Goal: Share content

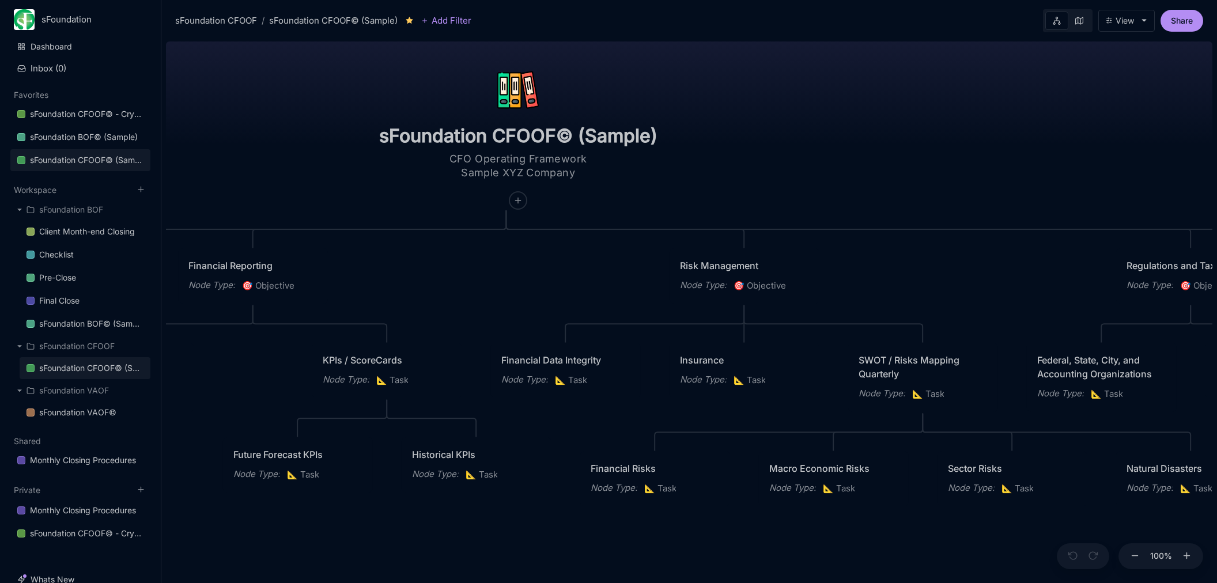
drag, startPoint x: 731, startPoint y: 297, endPoint x: 535, endPoint y: 290, distance: 196.0
click at [535, 290] on div "sFoundation CFOOF© (Sample) CFO Operating Framework Sample XYZ Company Planning…" at bounding box center [689, 310] width 1046 height 546
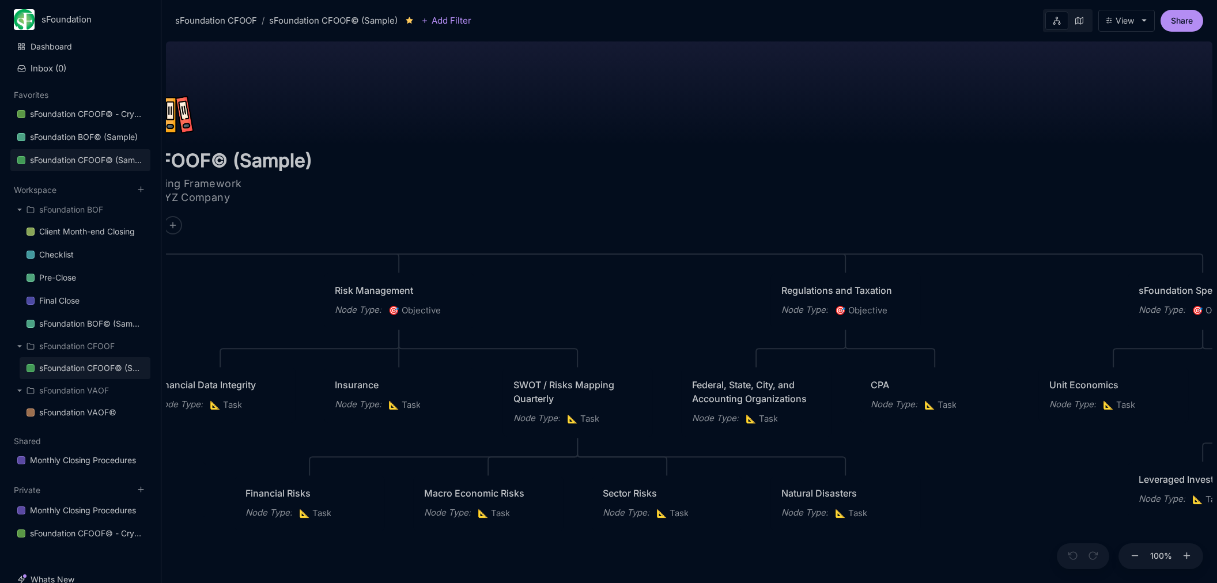
drag, startPoint x: 911, startPoint y: 276, endPoint x: 364, endPoint y: 289, distance: 547.6
click at [362, 290] on div "sFoundation CFOOF© (Sample) CFO Operating Framework Sample XYZ Company Planning…" at bounding box center [689, 310] width 1046 height 546
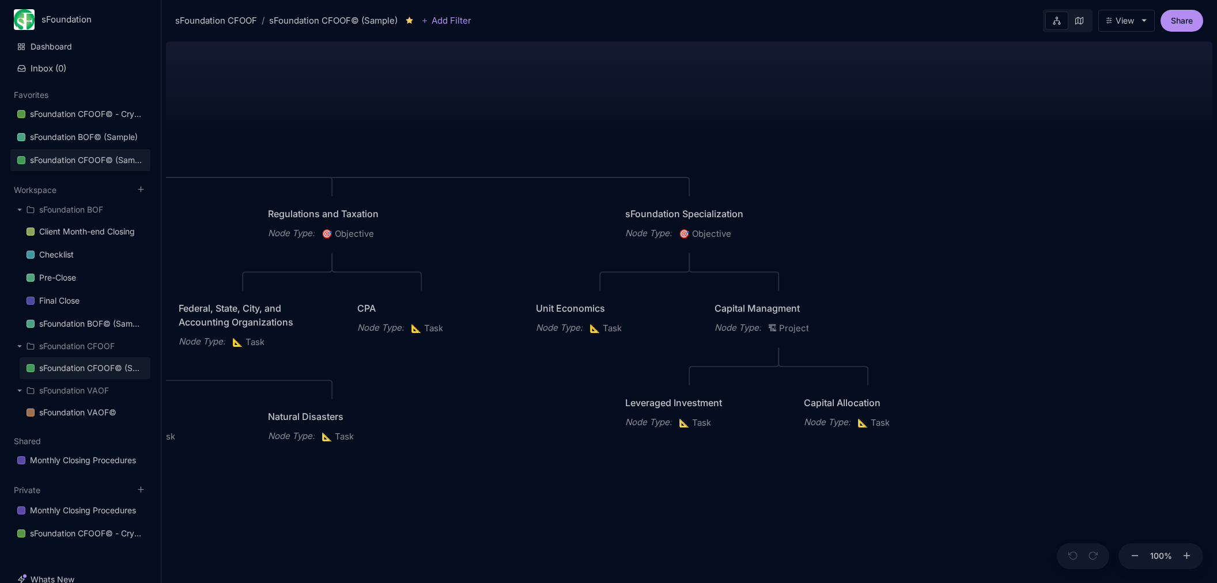
drag, startPoint x: 713, startPoint y: 281, endPoint x: 433, endPoint y: 216, distance: 287.1
click at [433, 216] on div "sFoundation CFOOF© (Sample) CFO Operating Framework Sample XYZ Company Planning…" at bounding box center [689, 310] width 1046 height 546
click at [1042, 325] on div "sFoundation CFOOF© (Sample) CFO Operating Framework Sample XYZ Company Planning…" at bounding box center [689, 310] width 1046 height 546
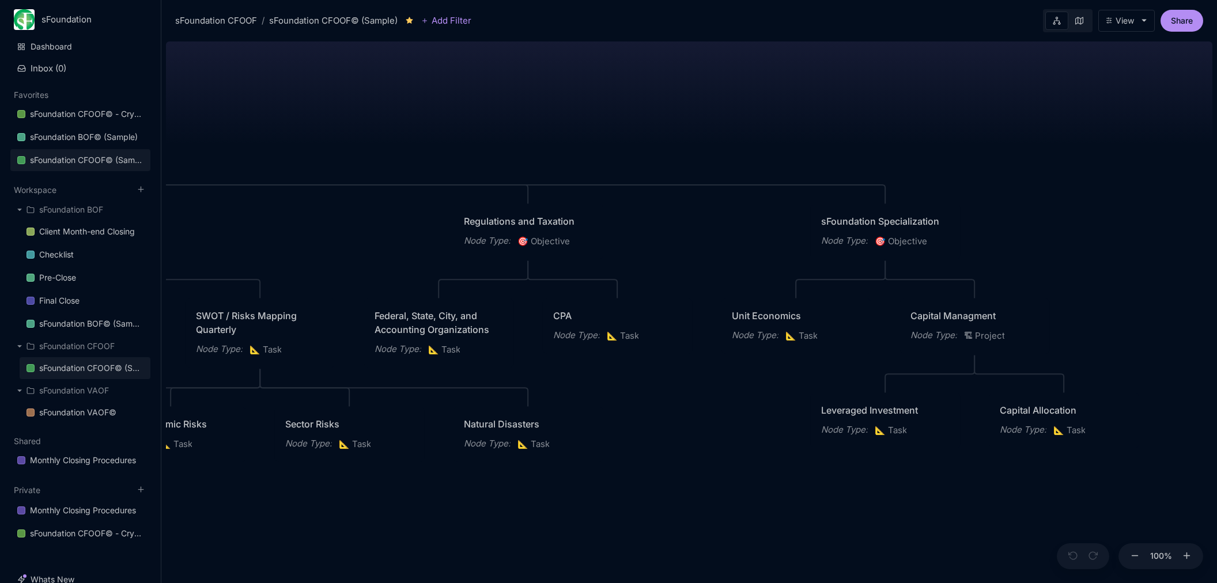
drag, startPoint x: 638, startPoint y: 480, endPoint x: 1166, endPoint y: 430, distance: 530.8
click at [1176, 432] on div "sFoundation CFOOF© (Sample) CFO Operating Framework Sample XYZ Company Planning…" at bounding box center [689, 310] width 1046 height 546
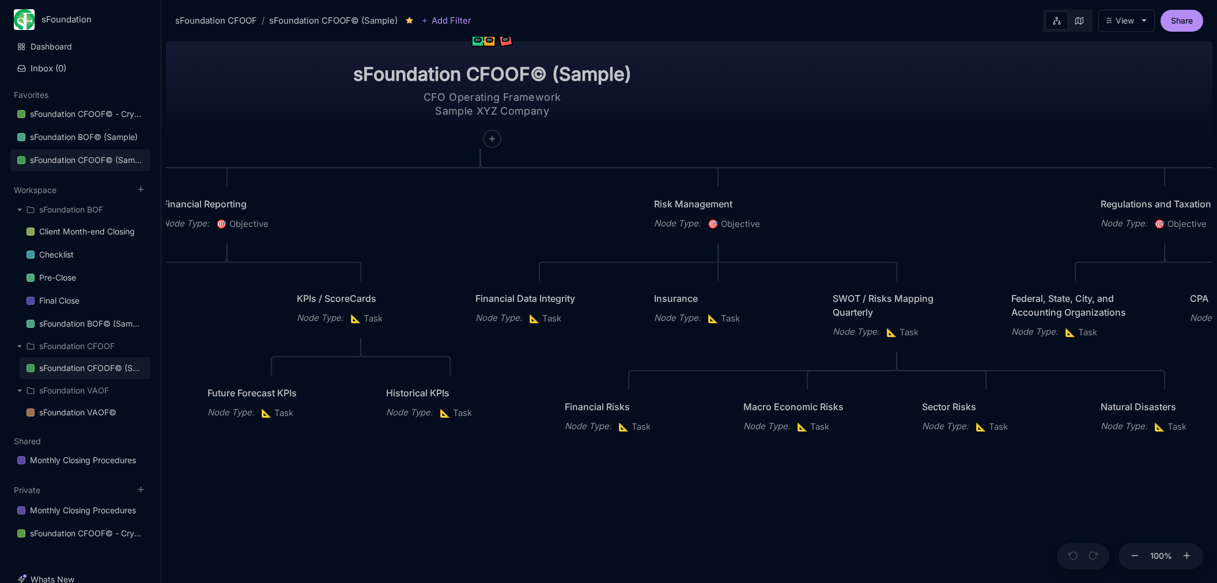
drag, startPoint x: 650, startPoint y: 459, endPoint x: 484, endPoint y: 473, distance: 166.5
click at [484, 474] on div "sFoundation CFOOF© (Sample) CFO Operating Framework Sample XYZ Company Planning…" at bounding box center [689, 310] width 1046 height 546
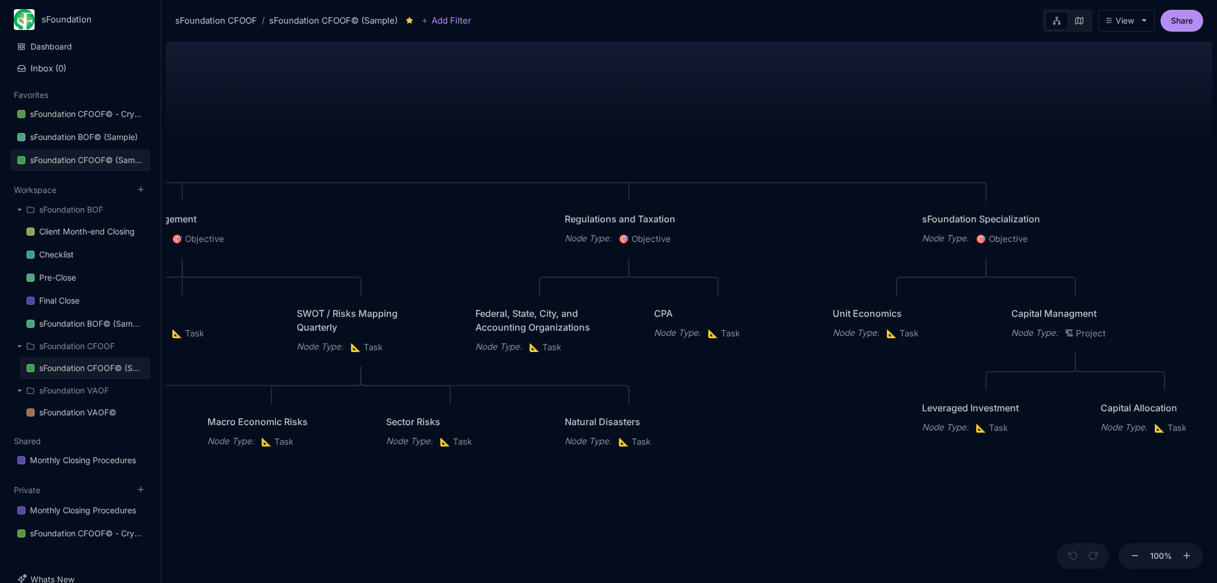
drag, startPoint x: 943, startPoint y: 417, endPoint x: 929, endPoint y: 339, distance: 79.0
click at [819, 451] on div "sFoundation CFOOF© (Sample) CFO Operating Framework Sample XYZ Company Planning…" at bounding box center [689, 310] width 1046 height 546
click at [1000, 236] on span "🎯 Objective" at bounding box center [1003, 240] width 52 height 14
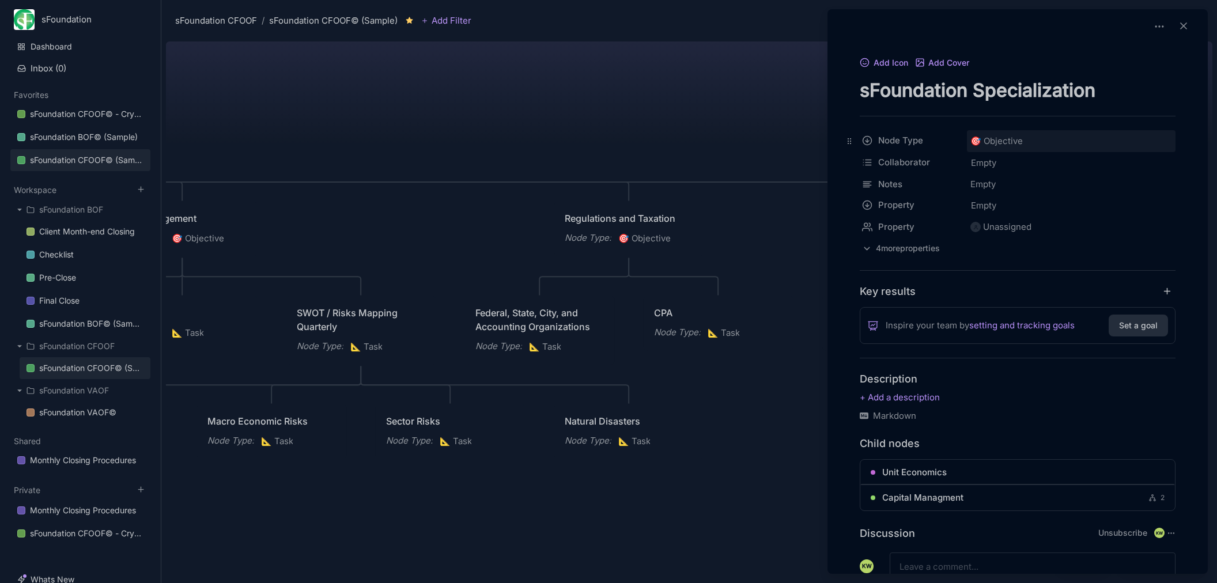
click at [1007, 140] on span "🎯 Objective" at bounding box center [996, 141] width 52 height 14
click at [1030, 230] on div "🏗 Project" at bounding box center [1071, 228] width 198 height 20
click at [789, 115] on div at bounding box center [608, 291] width 1217 height 583
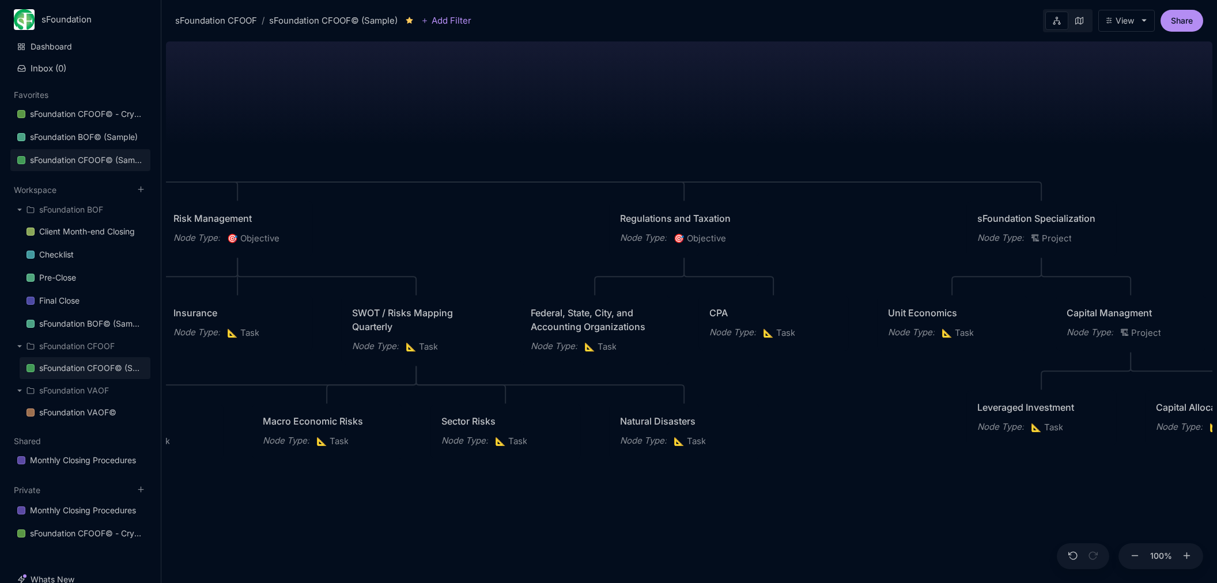
drag, startPoint x: 841, startPoint y: 454, endPoint x: 1083, endPoint y: 436, distance: 243.3
click at [1088, 439] on div "sFoundation CFOOF© (Sample) CFO Operating Framework Sample XYZ Company Planning…" at bounding box center [689, 310] width 1046 height 546
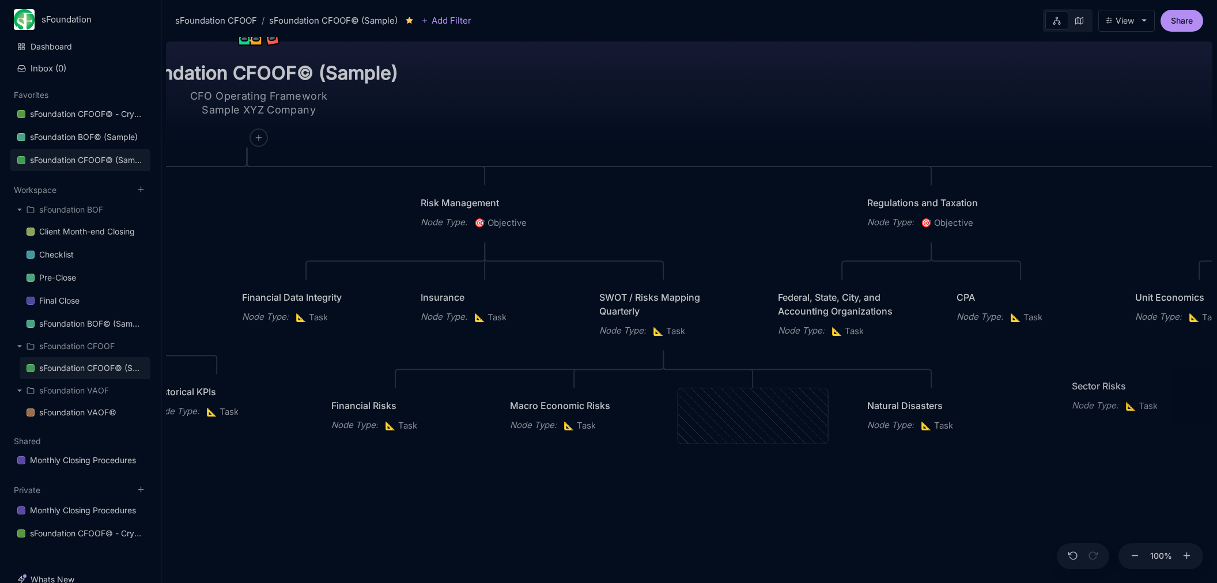
drag, startPoint x: 920, startPoint y: 429, endPoint x: 1118, endPoint y: 426, distance: 197.7
click at [1119, 424] on div "Sector Risks Node Type : 📐 Task" at bounding box center [1136, 396] width 150 height 55
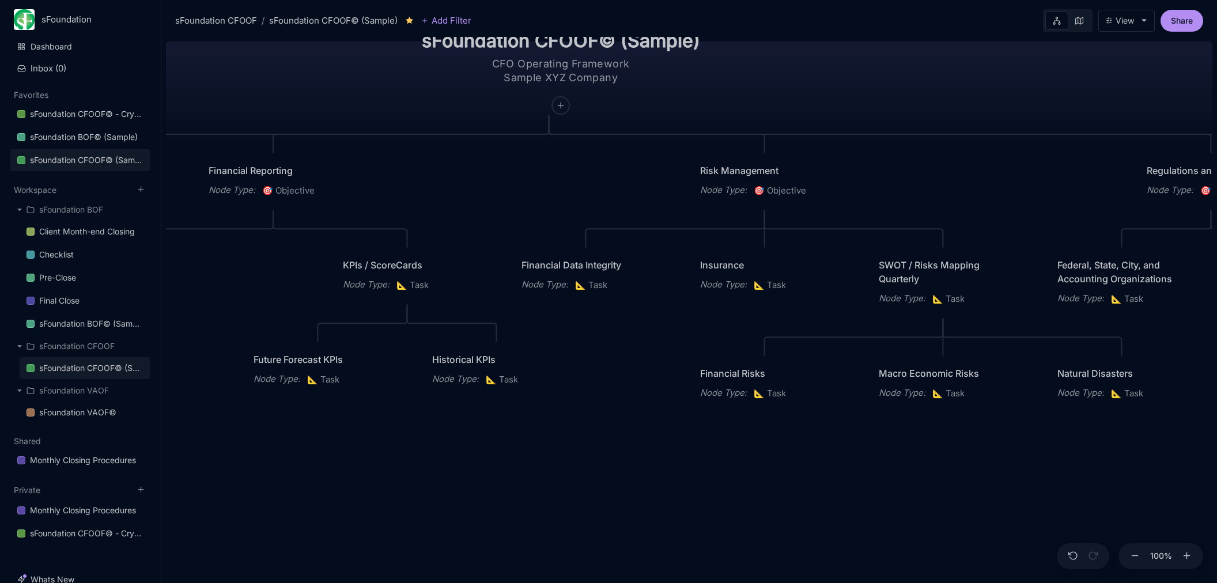
drag, startPoint x: 661, startPoint y: 474, endPoint x: 1112, endPoint y: 430, distance: 453.3
click at [1113, 430] on div "sFoundation CFOOF© (Sample) CFO Operating Framework Sample XYZ Company Planning…" at bounding box center [689, 310] width 1046 height 546
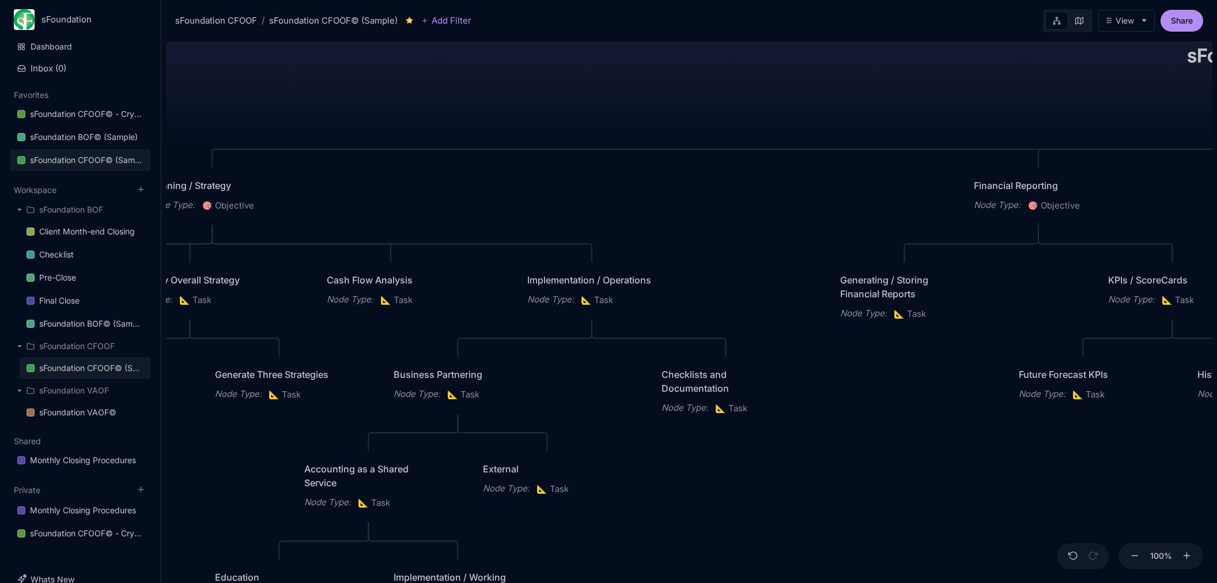
drag, startPoint x: 762, startPoint y: 436, endPoint x: 1174, endPoint y: 483, distance: 415.2
click at [1174, 483] on div "sFoundation CFOOF© (Sample) CFO Operating Framework Sample XYZ Company Planning…" at bounding box center [689, 310] width 1046 height 546
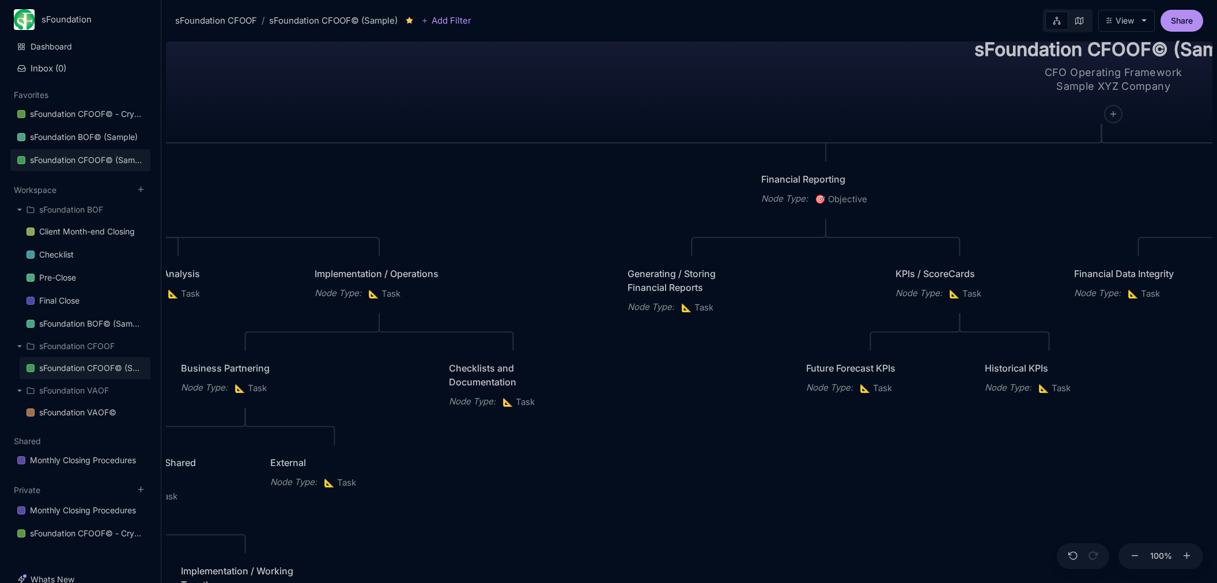
drag, startPoint x: 942, startPoint y: 482, endPoint x: 533, endPoint y: 435, distance: 411.3
click at [518, 444] on div "sFoundation CFOOF© (Sample) CFO Operating Framework Sample XYZ Company Planning…" at bounding box center [689, 310] width 1046 height 546
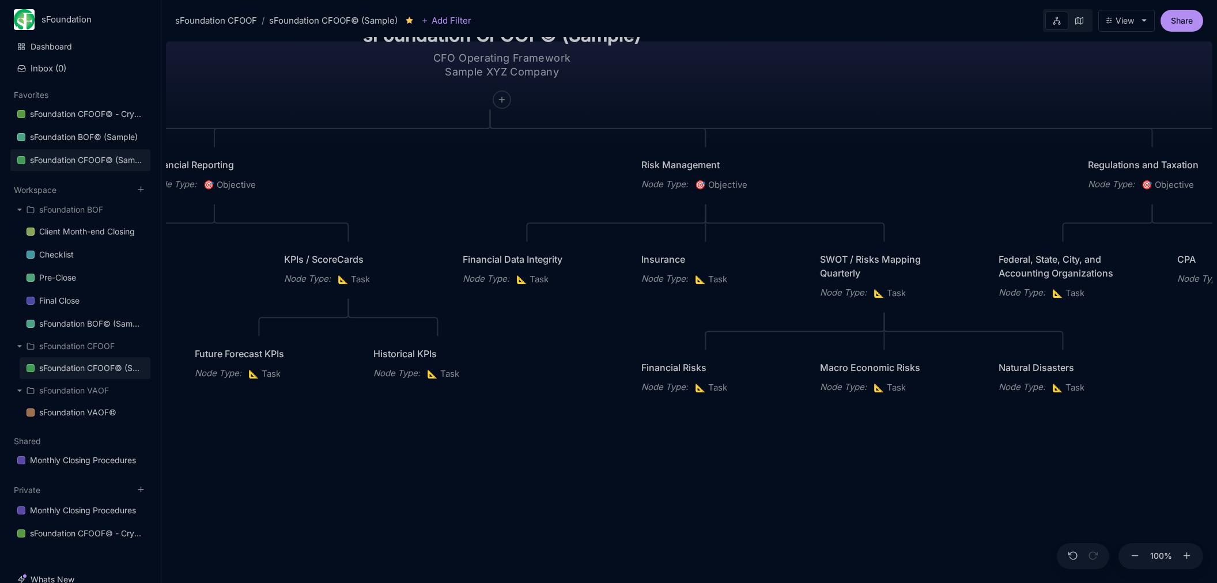
drag, startPoint x: 933, startPoint y: 432, endPoint x: 479, endPoint y: 439, distance: 453.6
click at [470, 445] on div "sFoundation CFOOF© (Sample) CFO Operating Framework Sample XYZ Company Planning…" at bounding box center [689, 310] width 1046 height 546
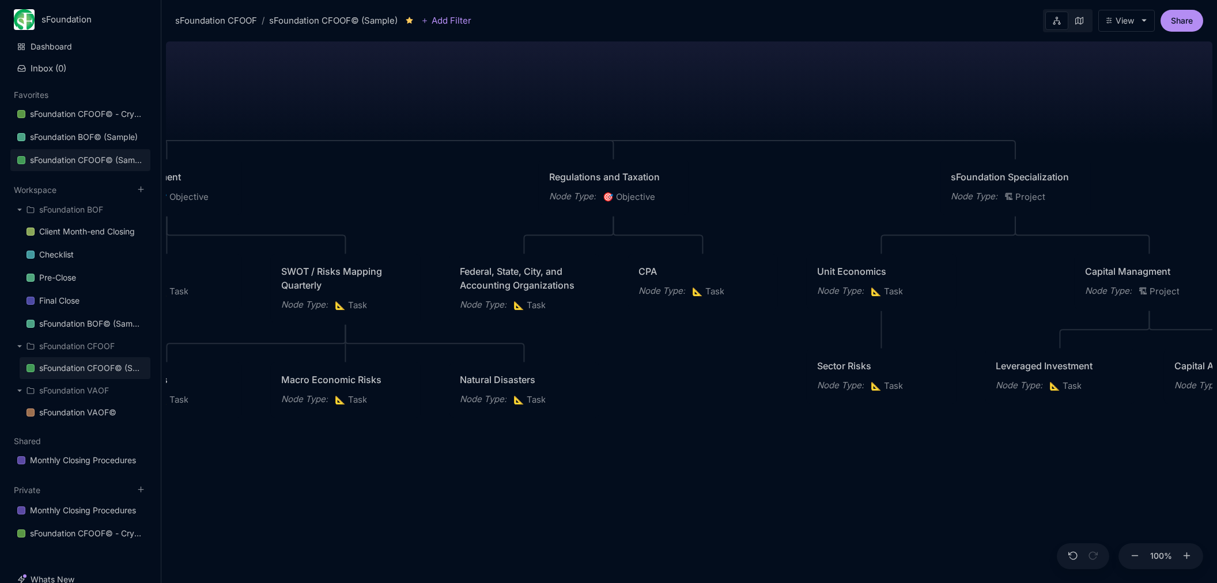
drag, startPoint x: 875, startPoint y: 438, endPoint x: 519, endPoint y: 438, distance: 355.5
click at [424, 446] on div "sFoundation CFOOF© (Sample) CFO Operating Framework Sample XYZ Company Planning…" at bounding box center [689, 310] width 1046 height 546
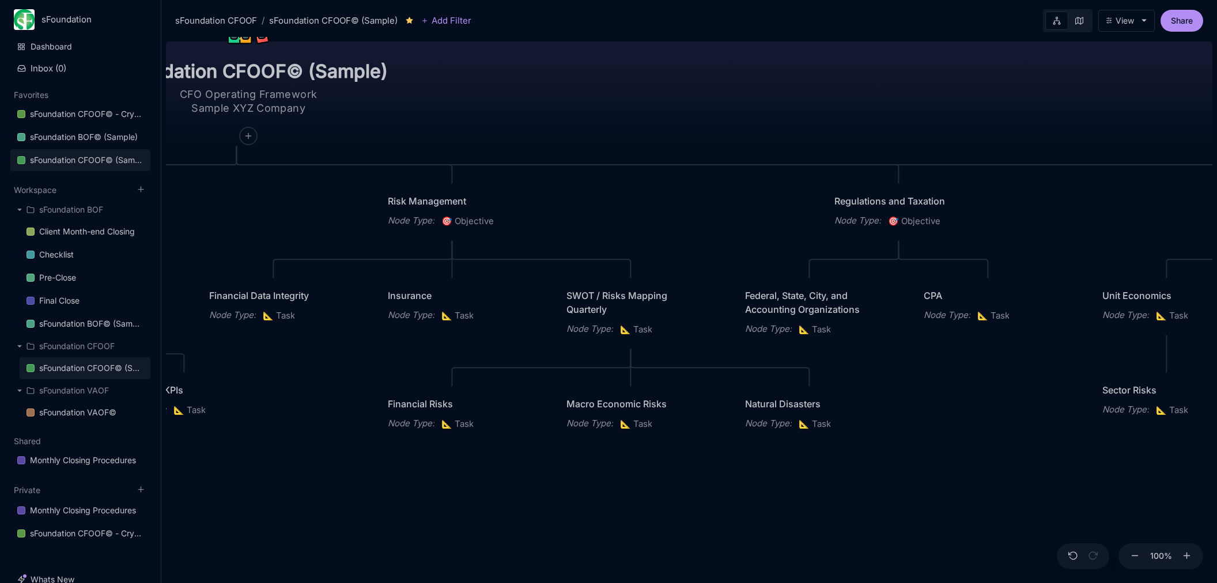
drag, startPoint x: 750, startPoint y: 442, endPoint x: 992, endPoint y: 465, distance: 243.7
click at [992, 465] on div "sFoundation CFOOF© (Sample) CFO Operating Framework Sample XYZ Company Planning…" at bounding box center [689, 310] width 1046 height 546
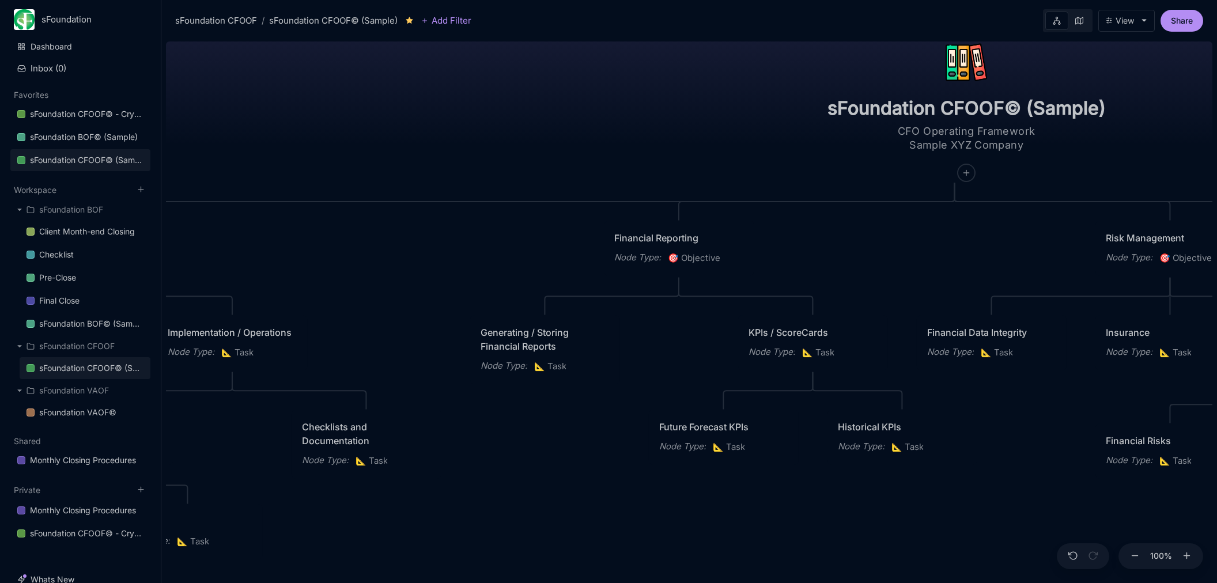
drag, startPoint x: 464, startPoint y: 103, endPoint x: 688, endPoint y: 161, distance: 231.4
click at [1144, 145] on div "sFoundation CFOOF© (Sample) CFO Operating Framework Sample XYZ Company Planning…" at bounding box center [689, 310] width 1046 height 546
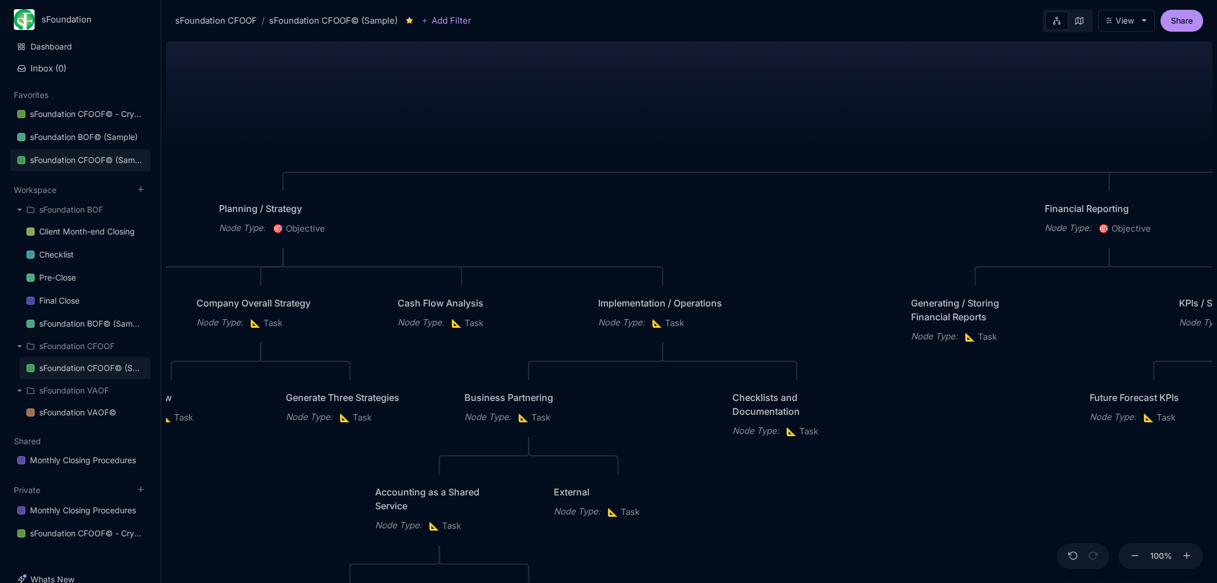
drag, startPoint x: 570, startPoint y: 138, endPoint x: 980, endPoint y: 117, distance: 410.8
click at [980, 117] on div "sFoundation CFOOF© (Sample) CFO Operating Framework Sample XYZ Company Planning…" at bounding box center [689, 310] width 1046 height 546
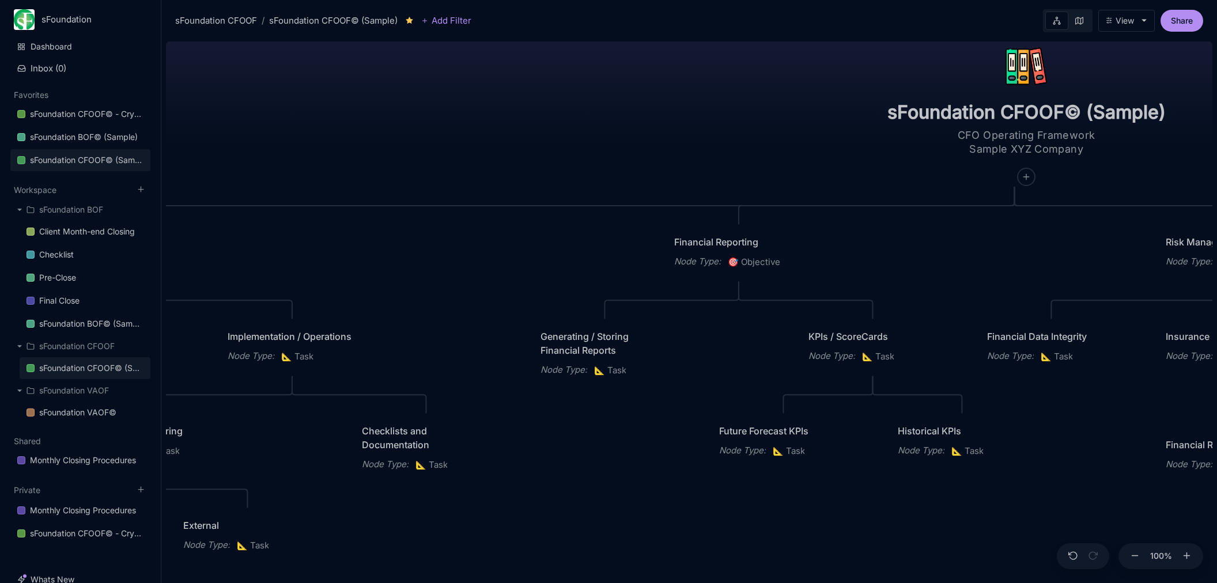
drag, startPoint x: 864, startPoint y: 89, endPoint x: 609, endPoint y: 194, distance: 275.4
click at [523, 104] on div "sFoundation CFOOF© (Sample) CFO Operating Framework Sample XYZ Company Planning…" at bounding box center [689, 310] width 1046 height 546
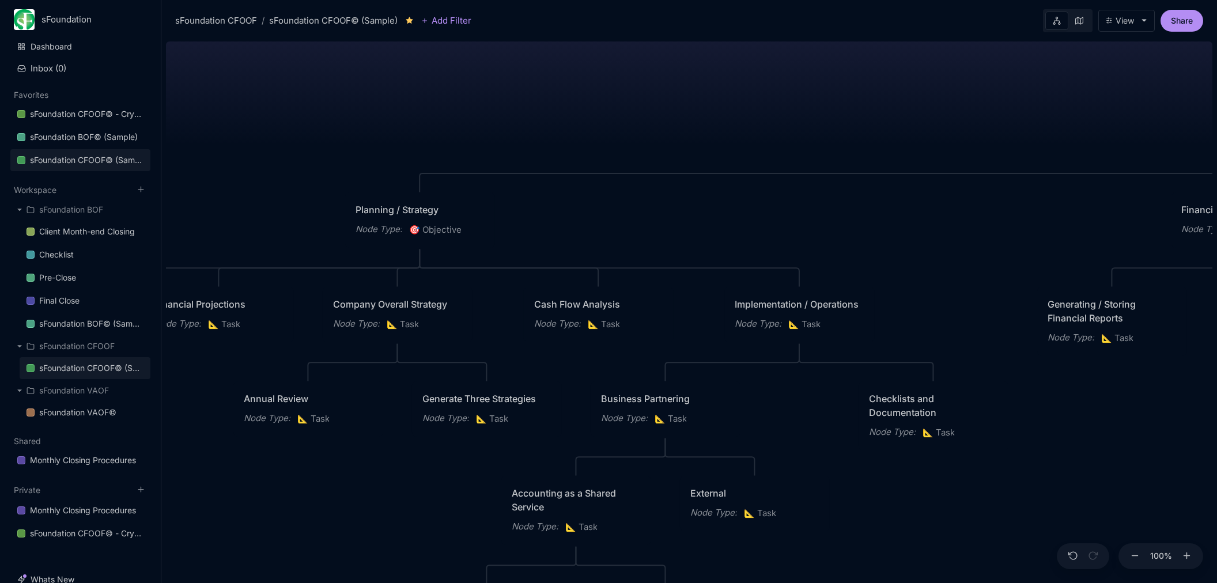
drag, startPoint x: 455, startPoint y: 153, endPoint x: 933, endPoint y: 157, distance: 477.7
click at [949, 120] on div "sFoundation CFOOF© (Sample) CFO Operating Framework Sample XYZ Company Planning…" at bounding box center [689, 310] width 1046 height 546
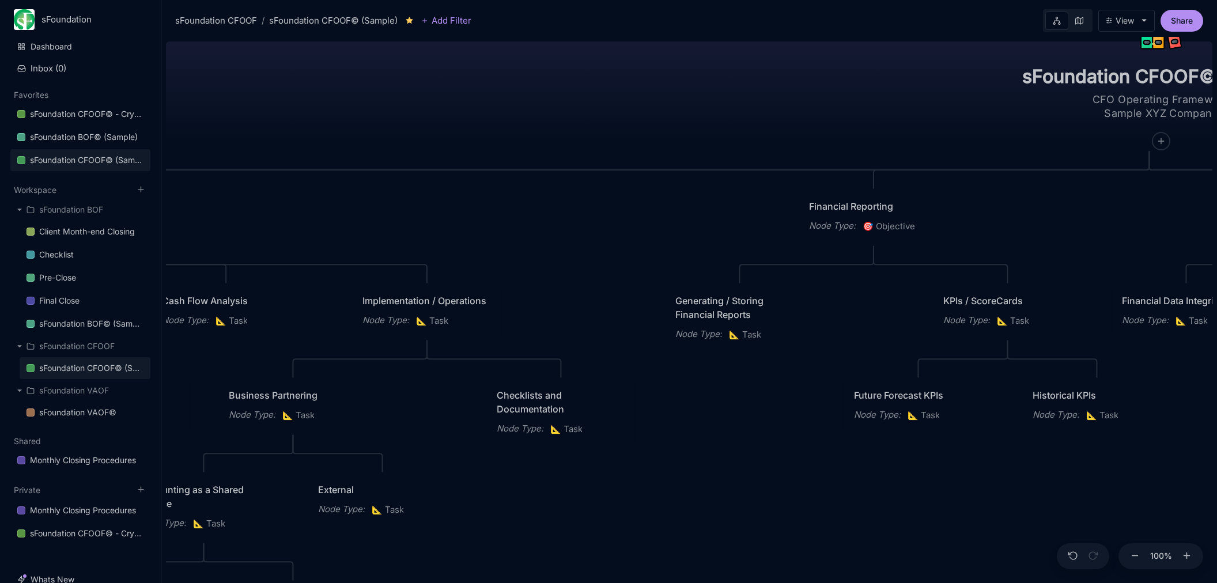
drag, startPoint x: 908, startPoint y: 142, endPoint x: 358, endPoint y: 139, distance: 549.7
click at [358, 139] on div "sFoundation CFOOF© (Sample) CFO Operating Framework Sample XYZ Company Planning…" at bounding box center [689, 310] width 1046 height 546
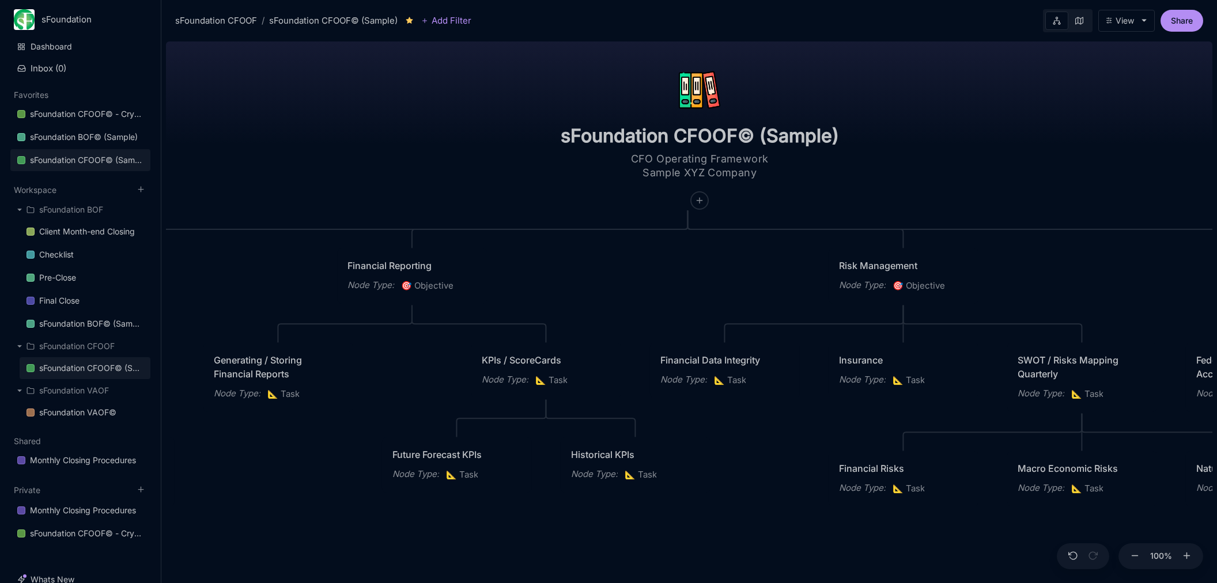
drag, startPoint x: 683, startPoint y: 133, endPoint x: 392, endPoint y: 211, distance: 301.4
click at [385, 195] on div "sFoundation CFOOF© (Sample) CFO Operating Framework Sample XYZ Company Planning…" at bounding box center [689, 310] width 1046 height 546
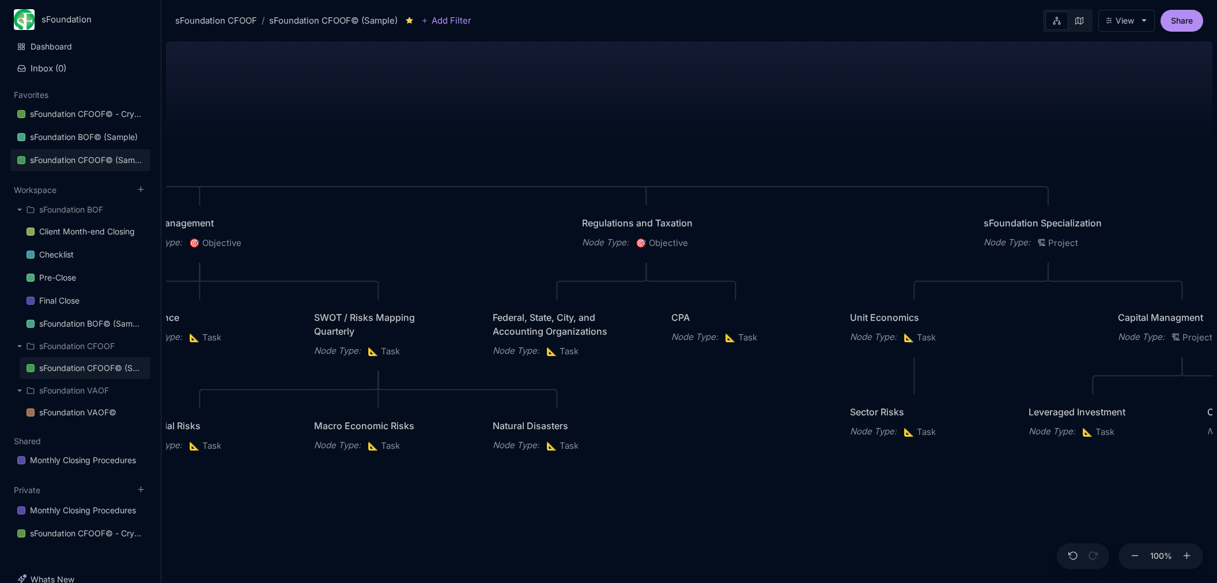
drag, startPoint x: 976, startPoint y: 169, endPoint x: 276, endPoint y: 124, distance: 701.0
click at [278, 122] on div "sFoundation CFOOF© (Sample) CFO Operating Framework Sample XYZ Company Planning…" at bounding box center [689, 310] width 1046 height 546
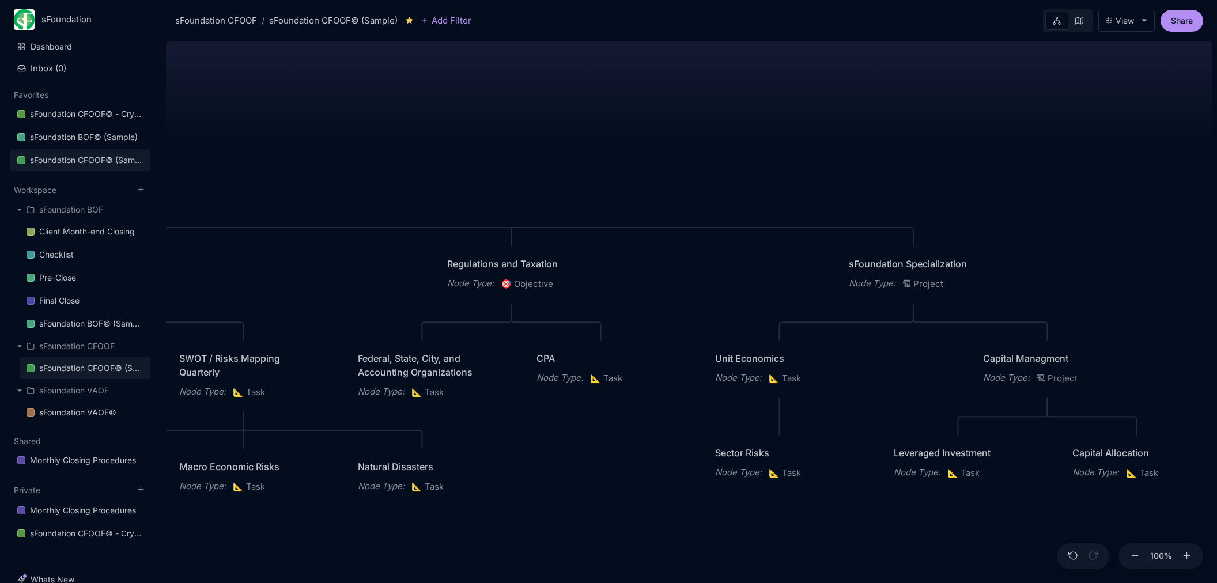
drag, startPoint x: 671, startPoint y: 138, endPoint x: 500, endPoint y: 202, distance: 182.9
click at [500, 202] on div "sFoundation CFOOF© (Sample) CFO Operating Framework Sample XYZ Company Planning…" at bounding box center [689, 310] width 1046 height 546
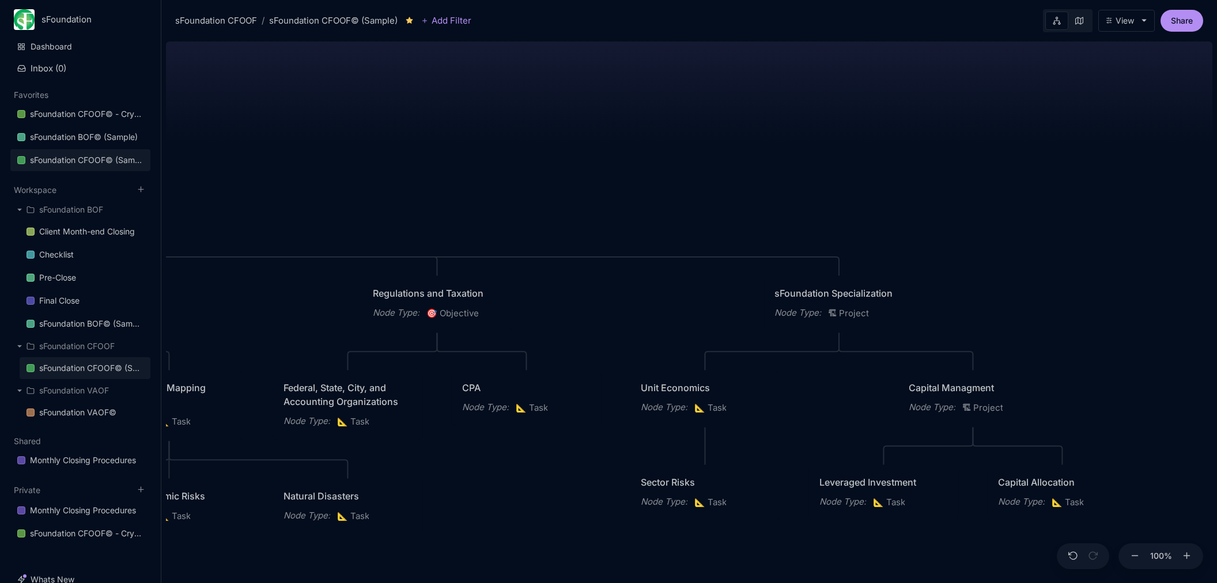
click at [698, 138] on div "sFoundation CFOOF© (Sample) CFO Operating Framework Sample XYZ Company Planning…" at bounding box center [689, 310] width 1046 height 546
click at [1187, 33] on div "sFoundation CFOOF / sFoundation CFOOF© (Sample) Add Filter View Share" at bounding box center [689, 18] width 1056 height 37
click at [1177, 21] on button "Share" at bounding box center [1182, 21] width 43 height 22
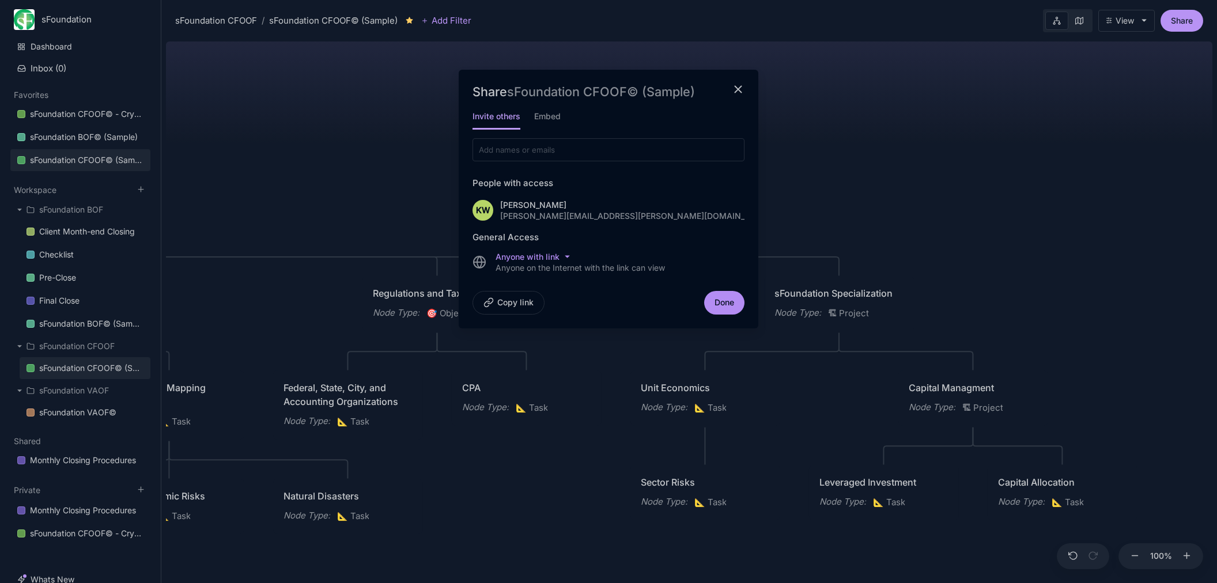
click at [992, 135] on div at bounding box center [608, 291] width 1217 height 583
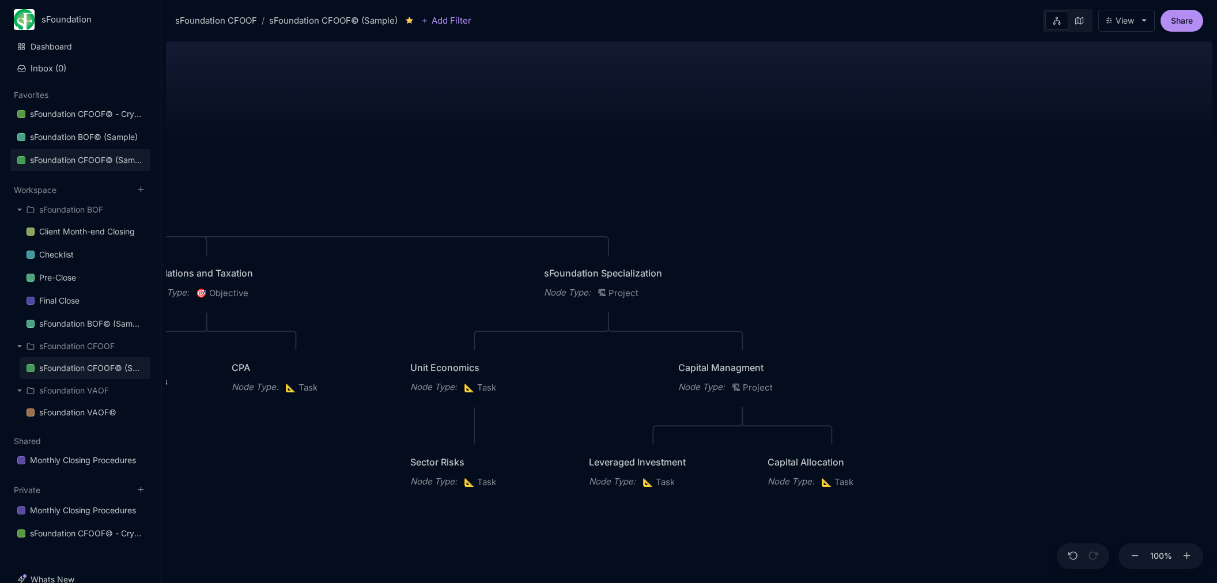
drag, startPoint x: 1052, startPoint y: 181, endPoint x: 814, endPoint y: 159, distance: 239.0
click at [814, 159] on div "sFoundation CFOOF© (Sample) CFO Operating Framework Sample XYZ Company Planning…" at bounding box center [689, 310] width 1046 height 546
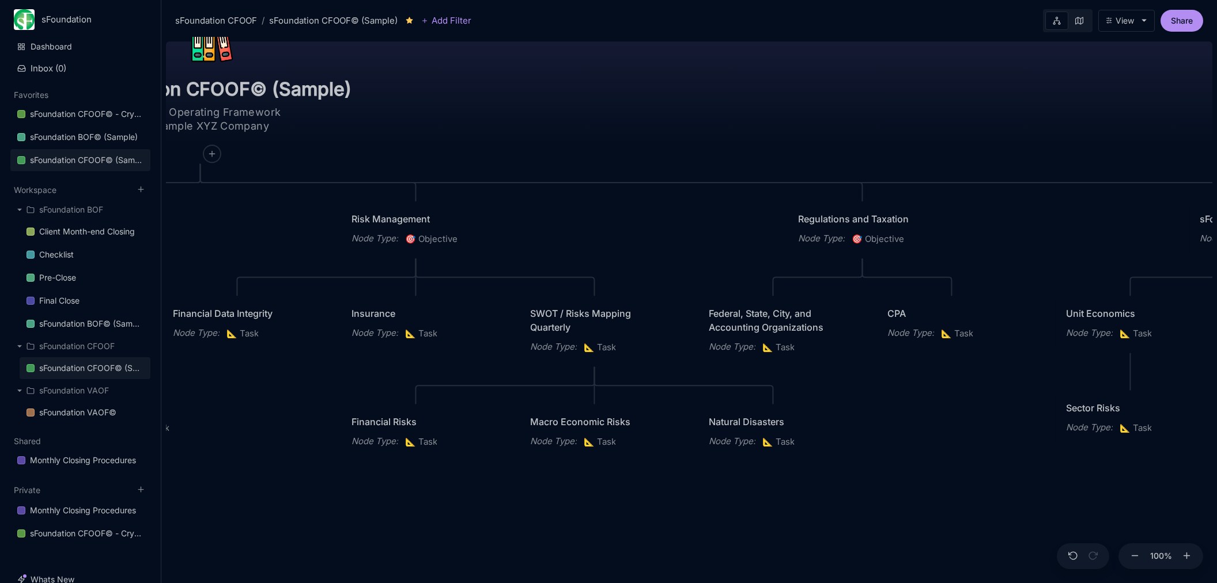
drag, startPoint x: 496, startPoint y: 173, endPoint x: 1153, endPoint y: 123, distance: 659.4
click at [1153, 123] on div "sFoundation CFOOF© (Sample) CFO Operating Framework Sample XYZ Company Planning…" at bounding box center [689, 310] width 1046 height 546
drag, startPoint x: 1114, startPoint y: 409, endPoint x: 853, endPoint y: 406, distance: 261.1
click at [853, 406] on div "Sector Risks" at bounding box center [869, 405] width 129 height 14
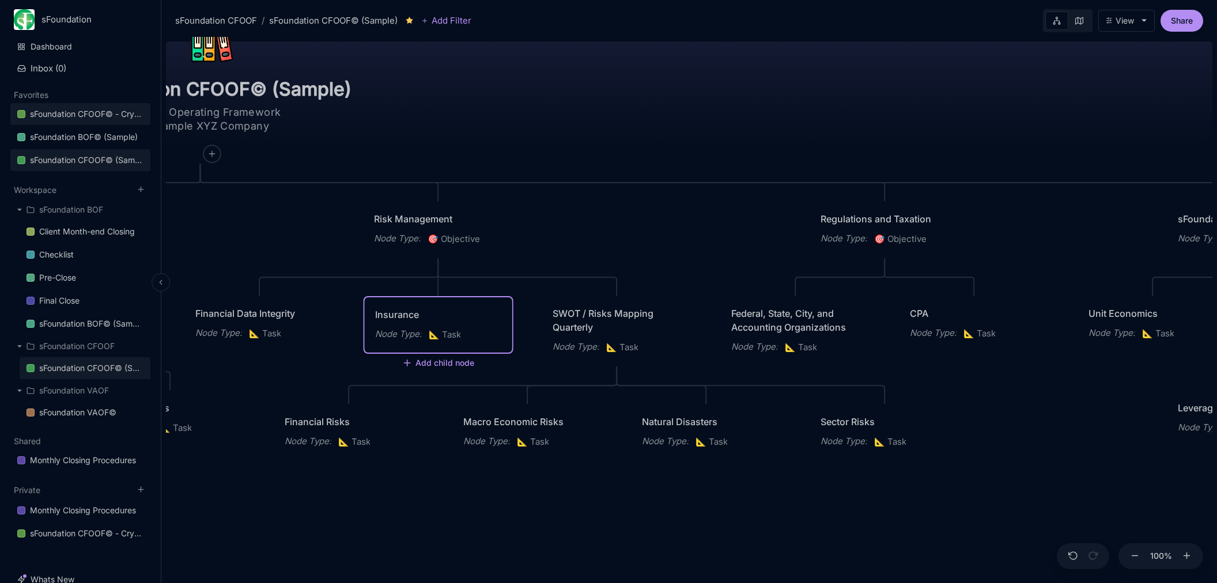
click at [109, 115] on div "sFoundation CFOOF© - Crystal Lake Partner LLC" at bounding box center [87, 114] width 114 height 14
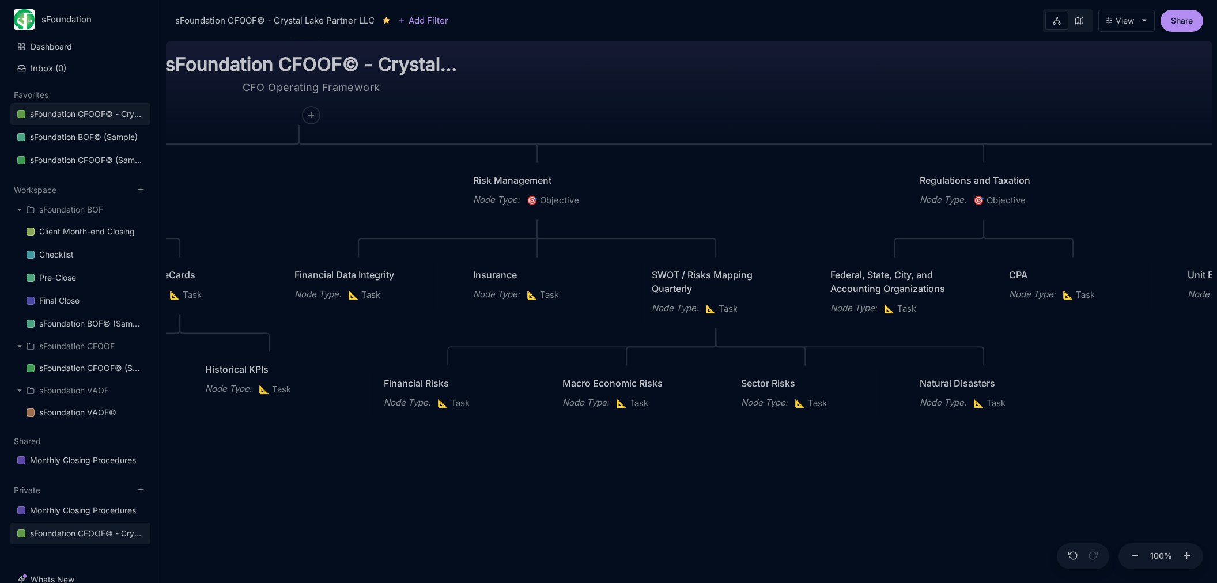
drag, startPoint x: 796, startPoint y: 418, endPoint x: 298, endPoint y: 327, distance: 506.1
click at [298, 327] on div "sFoundation CFOOF© - Crystal Lake Partner LLC CFO Operating Framework Planning …" at bounding box center [689, 310] width 1046 height 546
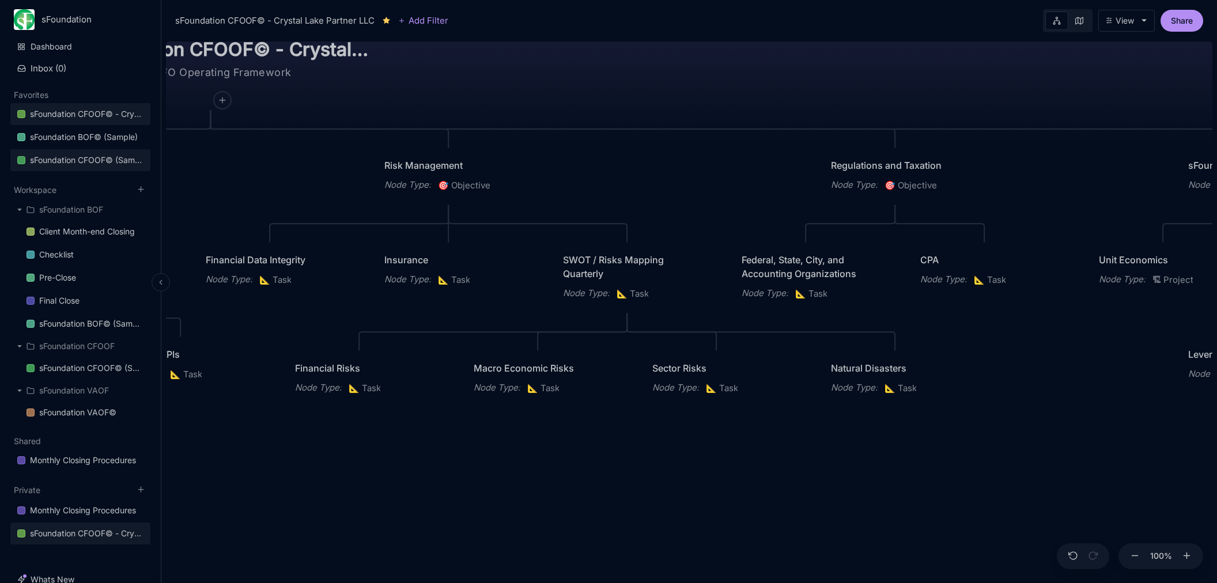
click at [107, 158] on div "sFoundation CFOOF© (Sample)" at bounding box center [87, 160] width 114 height 14
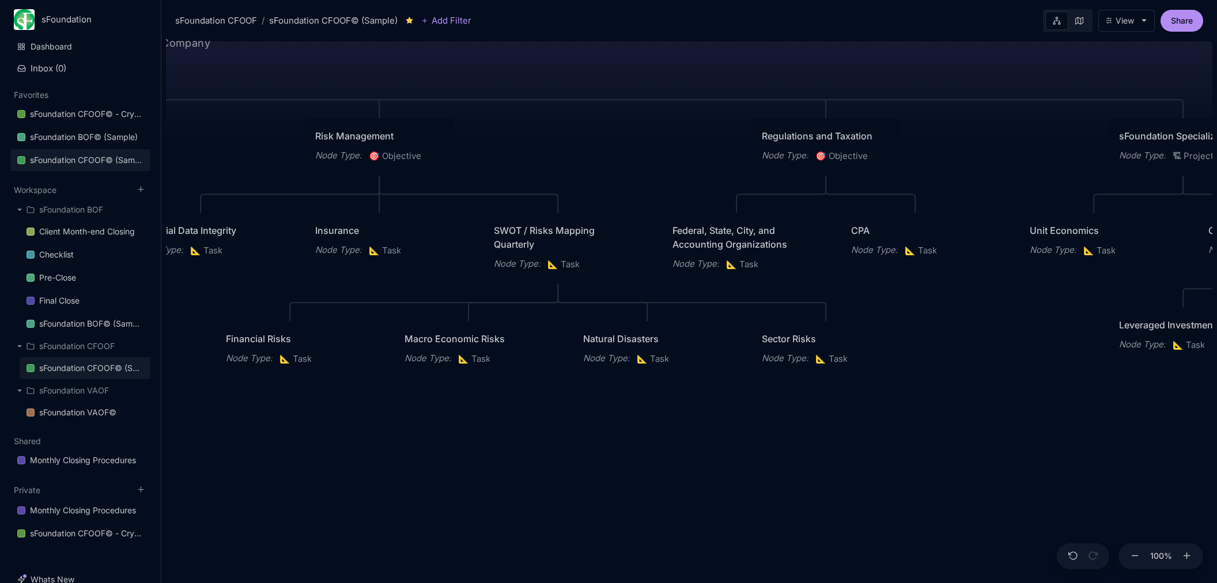
drag, startPoint x: 894, startPoint y: 566, endPoint x: 327, endPoint y: 432, distance: 582.8
click at [327, 432] on div "sFoundation CFOOF© (Sample) CFO Operating Framework Sample XYZ Company Planning…" at bounding box center [689, 310] width 1046 height 546
drag, startPoint x: 812, startPoint y: 329, endPoint x: 590, endPoint y: 334, distance: 222.5
click at [590, 334] on div "Sector Risks Node Type : 📐 Task" at bounding box center [604, 354] width 150 height 55
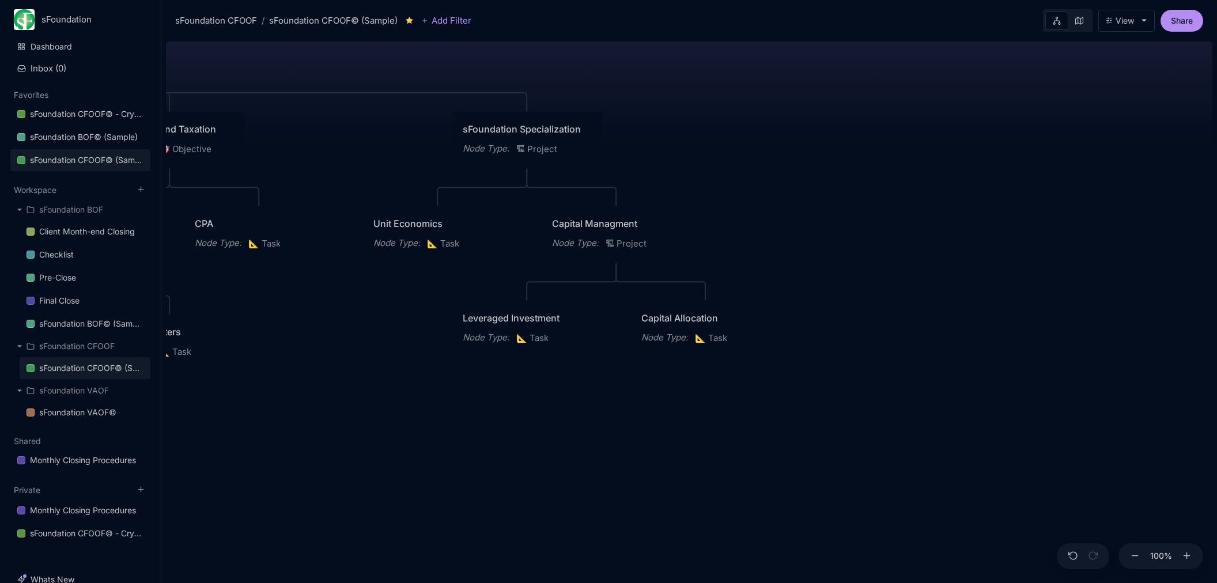
drag, startPoint x: 1011, startPoint y: 394, endPoint x: 348, endPoint y: 388, distance: 662.7
click at [347, 387] on div "sFoundation CFOOF© (Sample) CFO Operating Framework Sample XYZ Company Planning…" at bounding box center [689, 310] width 1046 height 546
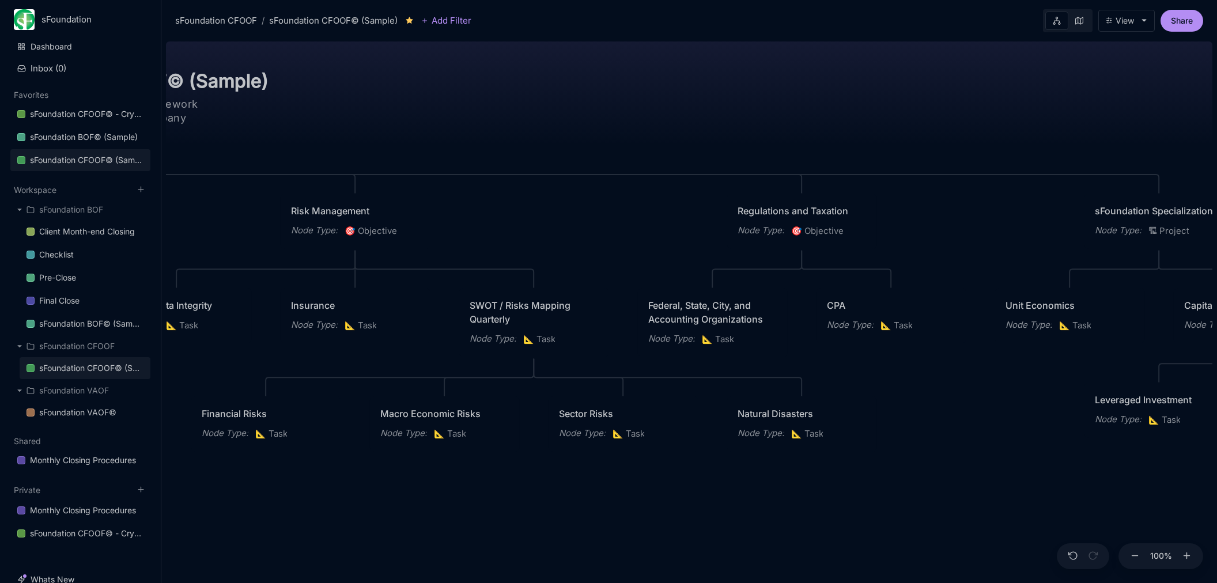
drag, startPoint x: 380, startPoint y: 67, endPoint x: 1008, endPoint y: 144, distance: 632.8
click at [1018, 149] on div "sFoundation CFOOF© (Sample) CFO Operating Framework Sample XYZ Company Planning…" at bounding box center [689, 310] width 1046 height 546
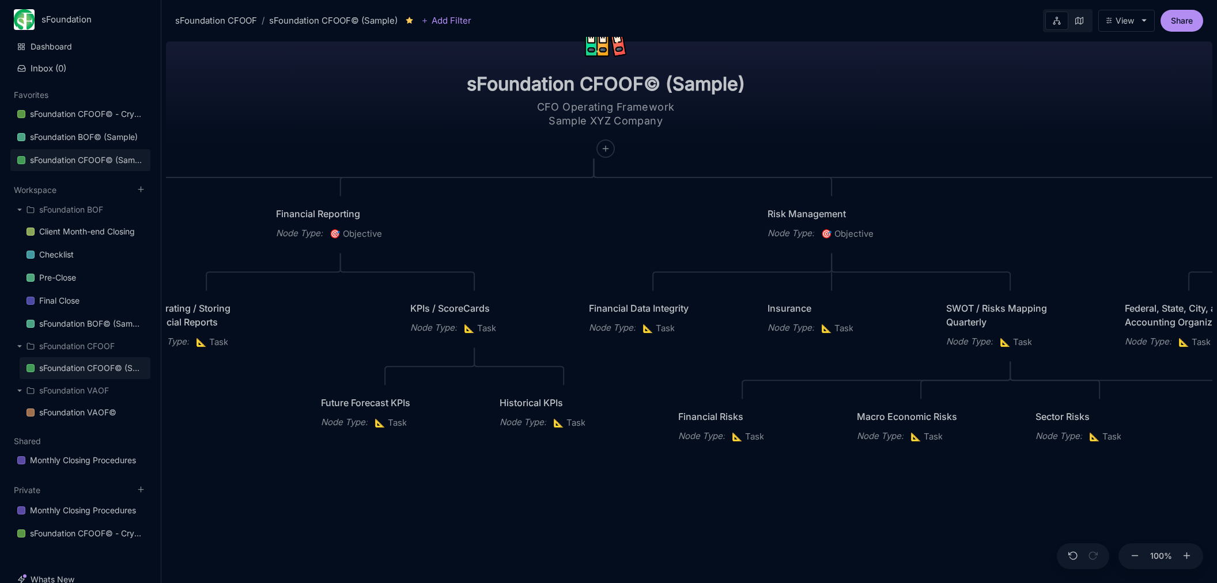
drag, startPoint x: 505, startPoint y: 125, endPoint x: 1005, endPoint y: 135, distance: 499.7
click at [1005, 135] on div "sFoundation CFOOF© (Sample) CFO Operating Framework Sample XYZ Company Planning…" at bounding box center [689, 310] width 1046 height 546
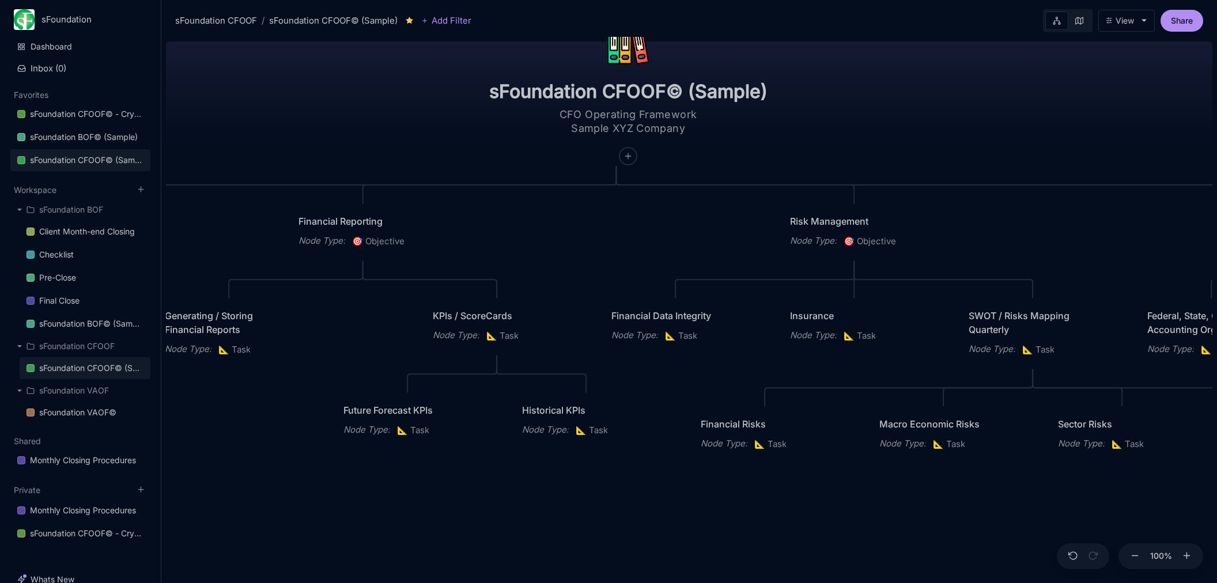
click at [282, 453] on div "sFoundation CFOOF© (Sample) CFO Operating Framework Sample XYZ Company Planning…" at bounding box center [689, 310] width 1046 height 546
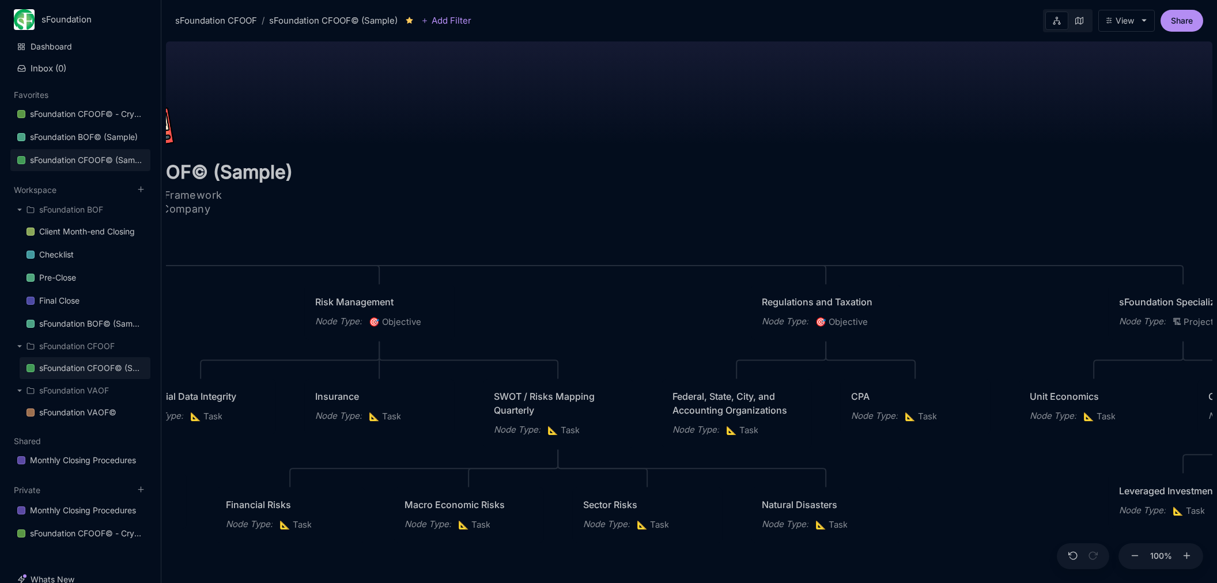
drag, startPoint x: 978, startPoint y: 119, endPoint x: 492, endPoint y: 201, distance: 492.6
click at [488, 202] on div "sFoundation CFOOF© (Sample) CFO Operating Framework Sample XYZ Company Planning…" at bounding box center [689, 310] width 1046 height 546
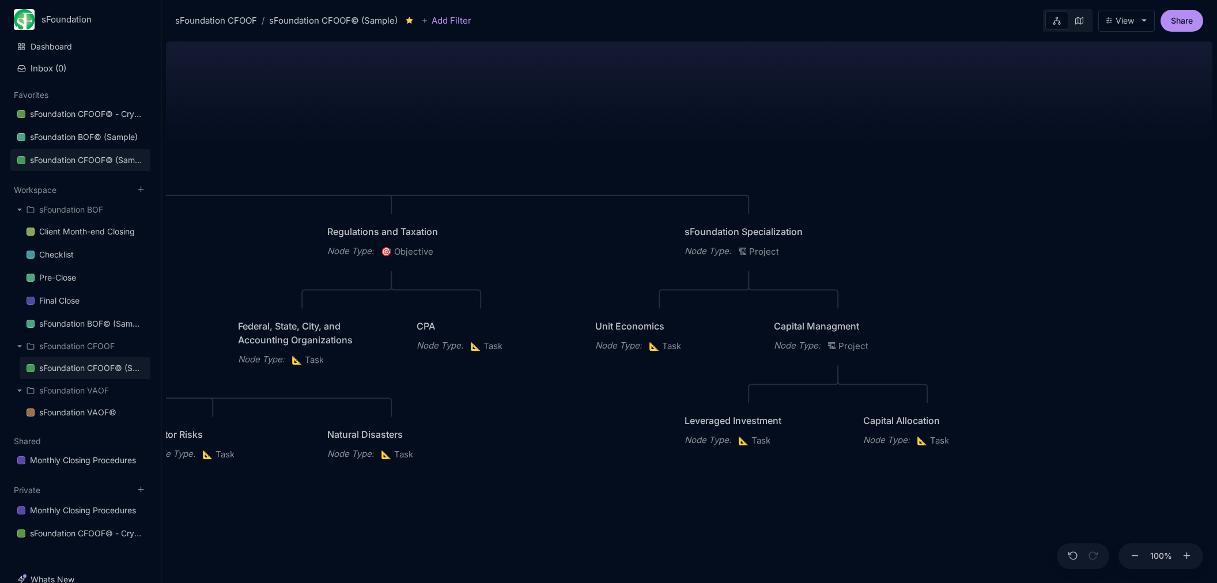
drag, startPoint x: 888, startPoint y: 183, endPoint x: 455, endPoint y: 105, distance: 439.7
click at [455, 105] on div "sFoundation CFOOF© (Sample) CFO Operating Framework Sample XYZ Company Planning…" at bounding box center [689, 310] width 1046 height 546
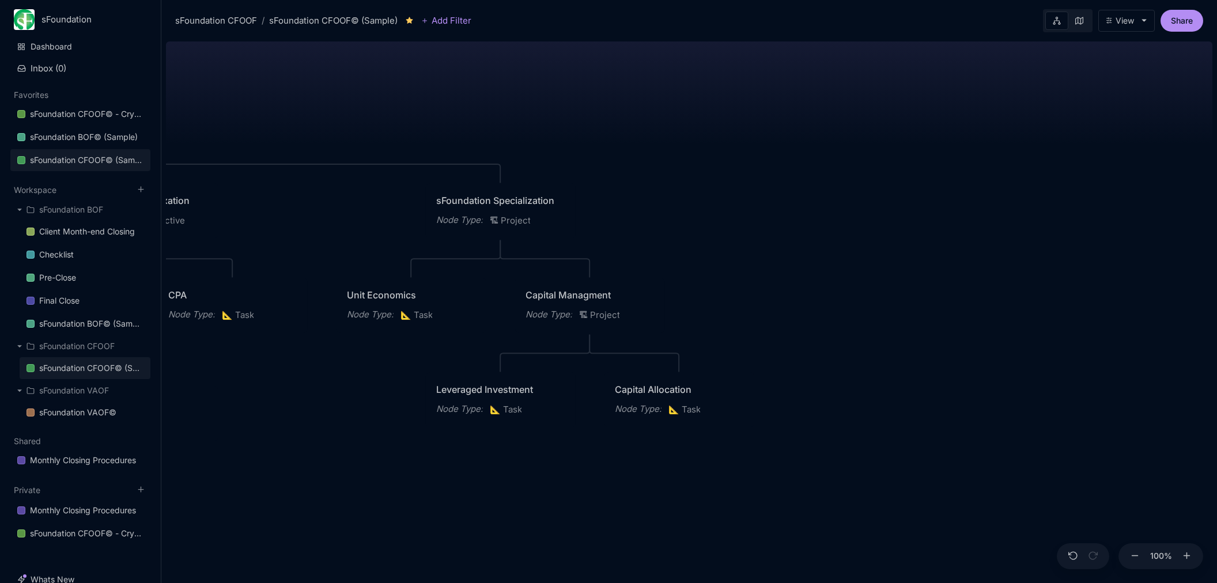
drag, startPoint x: 986, startPoint y: 177, endPoint x: 753, endPoint y: 157, distance: 233.6
click at [736, 148] on div "sFoundation CFOOF© (Sample) CFO Operating Framework Sample XYZ Company Planning…" at bounding box center [689, 310] width 1046 height 546
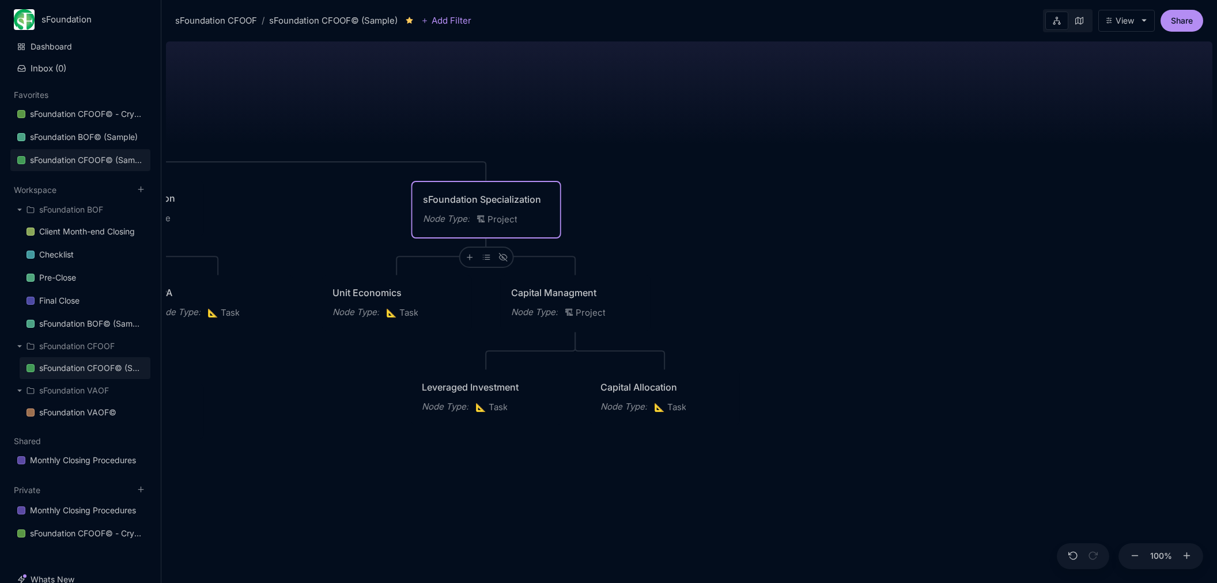
click at [543, 207] on div "sFoundation Specialization Node Type : 🏗 Project" at bounding box center [486, 209] width 127 height 35
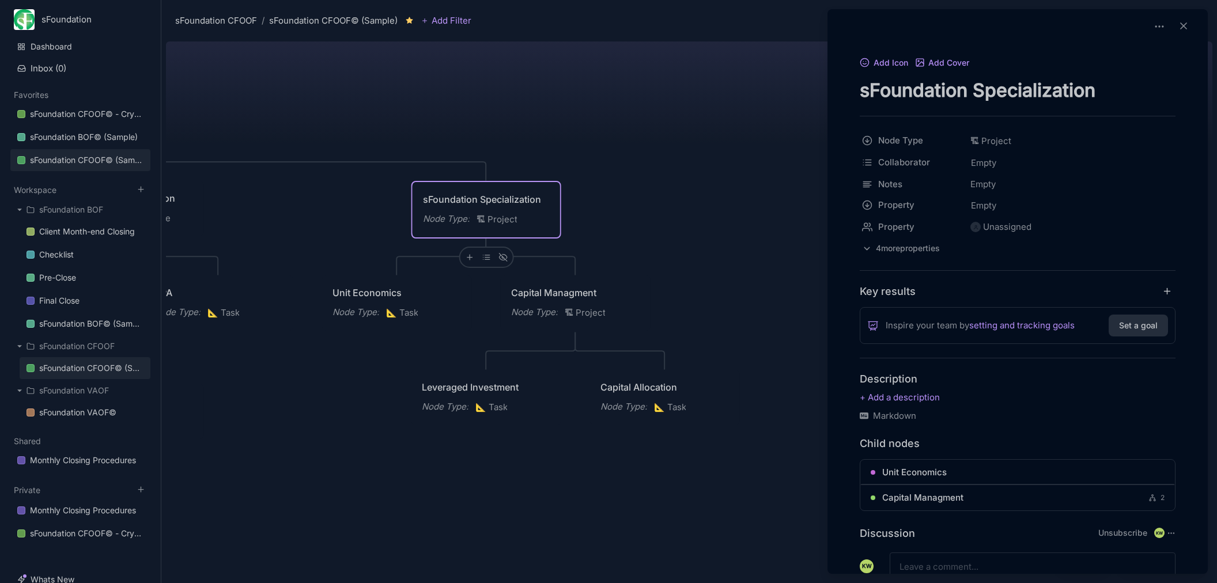
click at [467, 257] on div at bounding box center [608, 291] width 1217 height 583
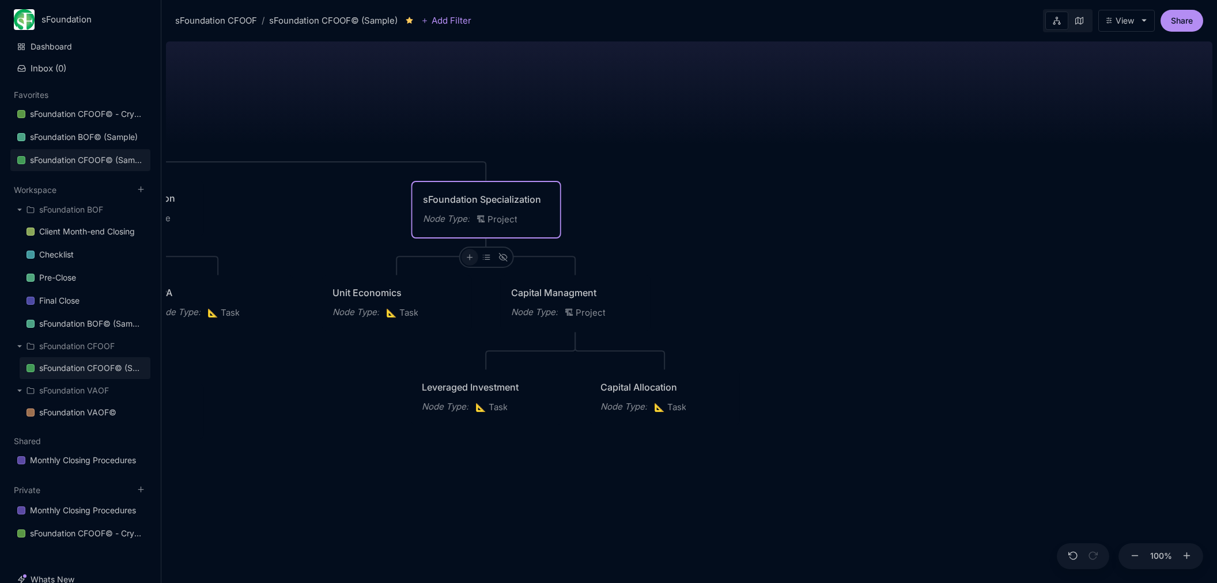
click at [468, 257] on icon at bounding box center [469, 257] width 9 height 9
click at [460, 339] on span "📐 Task" at bounding box center [449, 339] width 30 height 14
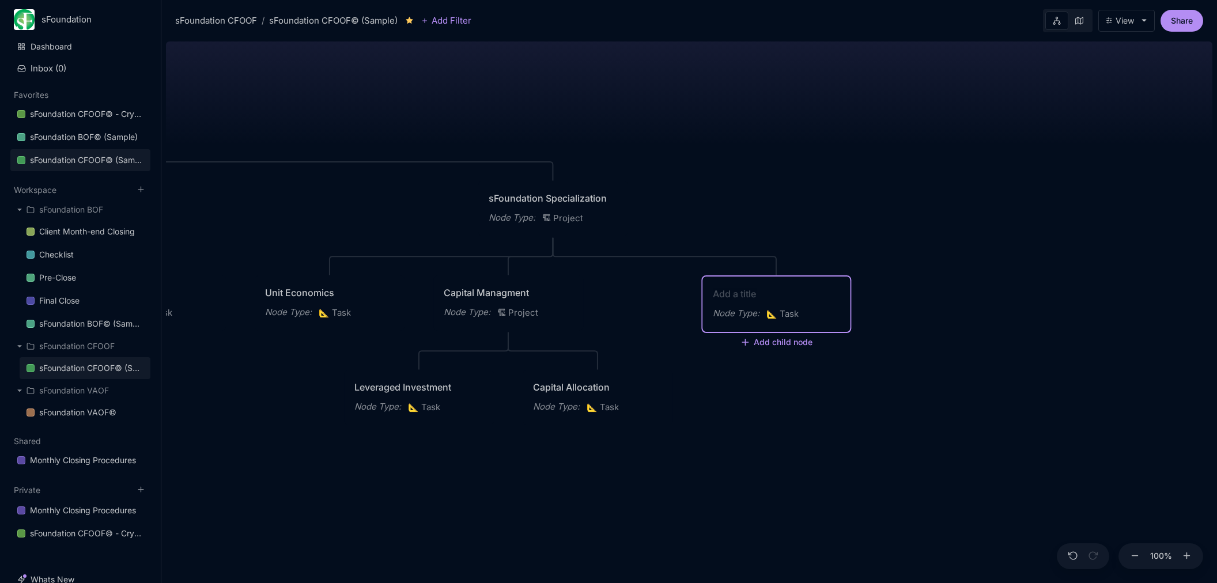
click at [521, 316] on div "Node Type : 🏗 Project" at bounding box center [508, 312] width 129 height 15
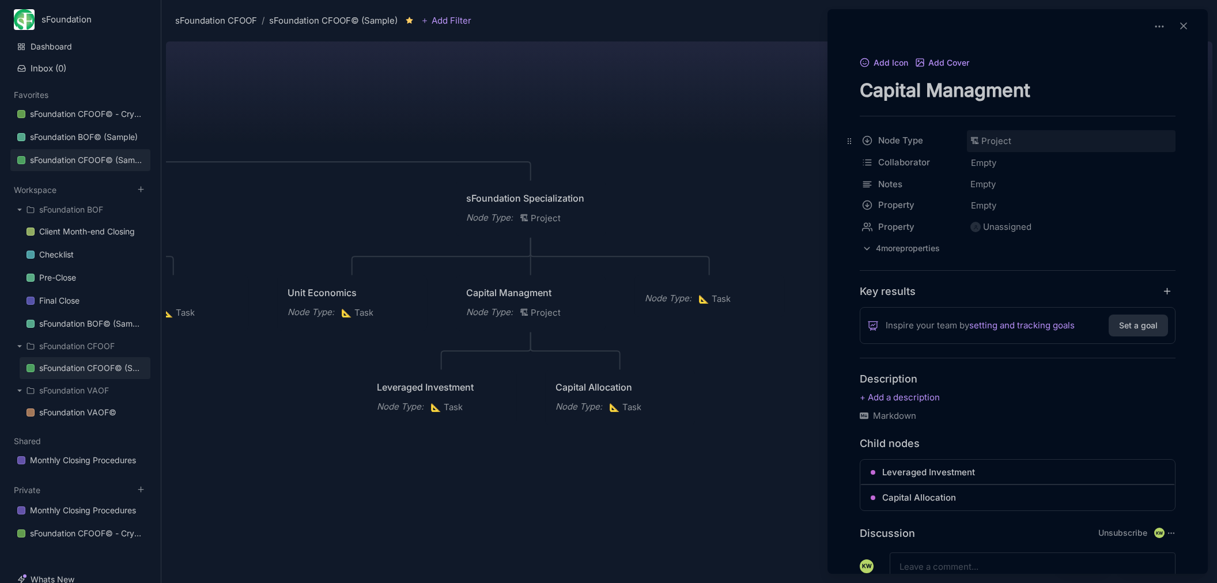
click at [1006, 145] on span "🏗 Project" at bounding box center [990, 141] width 41 height 14
click at [1025, 206] on div "📐 Task" at bounding box center [1071, 208] width 198 height 20
click at [723, 291] on div at bounding box center [608, 291] width 1217 height 583
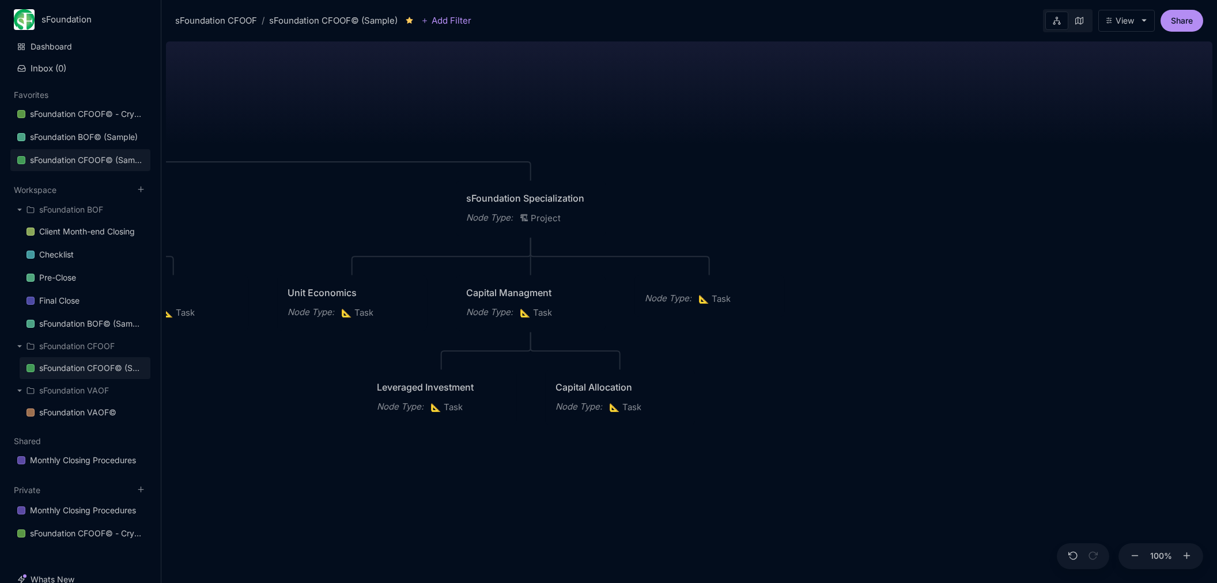
click at [731, 296] on span "📐 Task" at bounding box center [714, 299] width 32 height 14
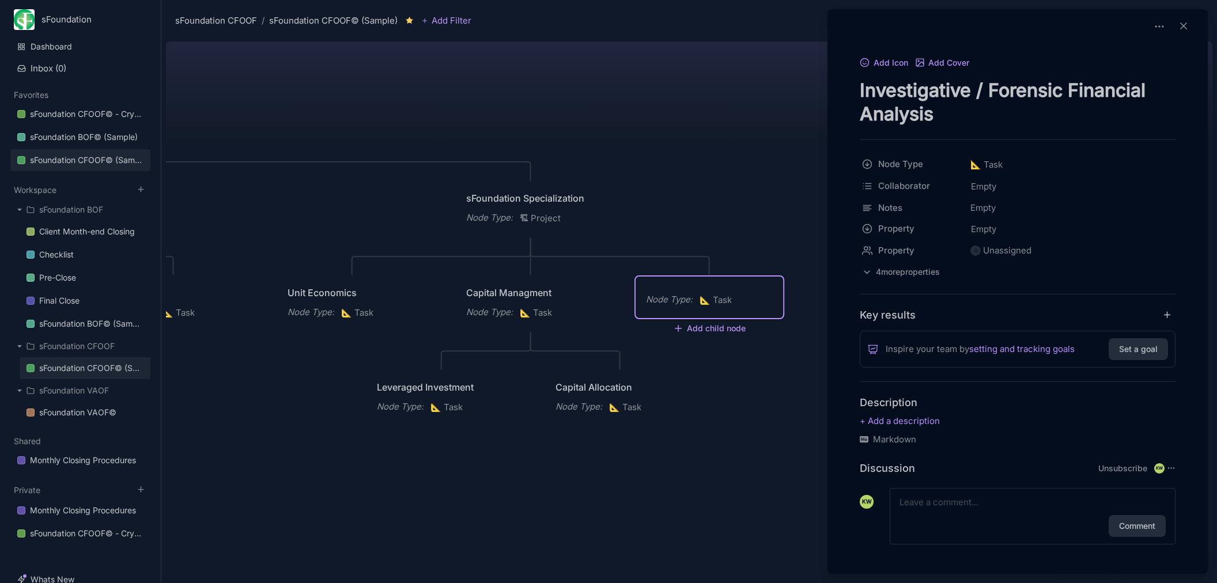
type textarea "Investigative / Forensic Financial Analysis"
click at [687, 505] on div at bounding box center [608, 291] width 1217 height 583
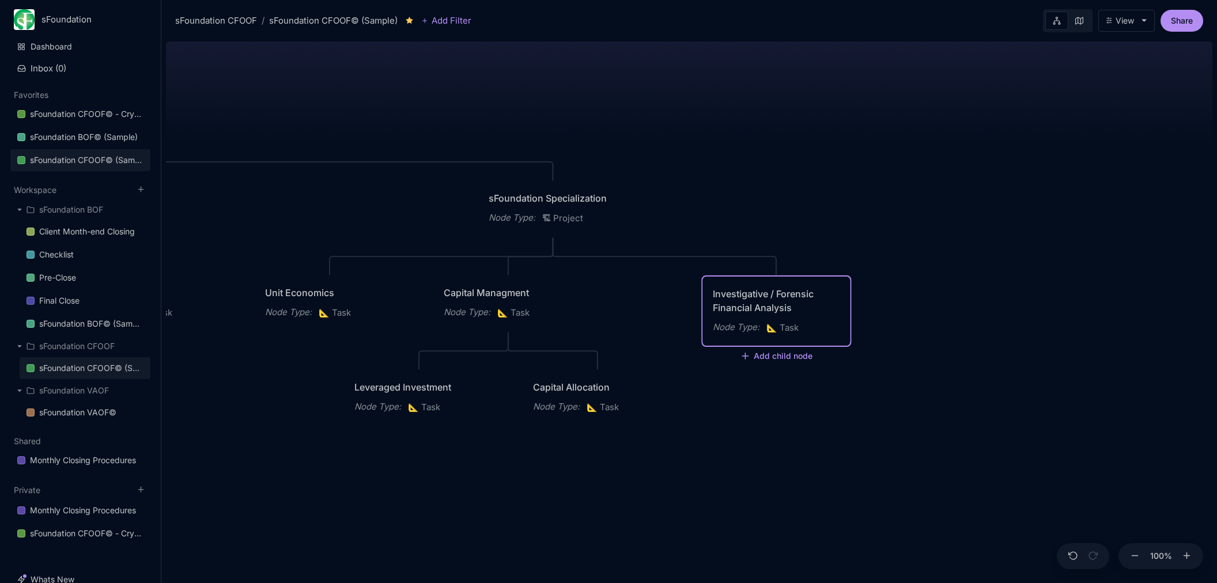
click at [768, 481] on div "sFoundation CFOOF© (Sample) CFO Operating Framework Sample XYZ Company Planning…" at bounding box center [689, 310] width 1046 height 546
click at [524, 120] on div "sFoundation CFOOF© (Sample) CFO Operating Framework Sample XYZ Company Planning…" at bounding box center [689, 310] width 1046 height 546
click at [1183, 23] on button "Share" at bounding box center [1182, 21] width 43 height 22
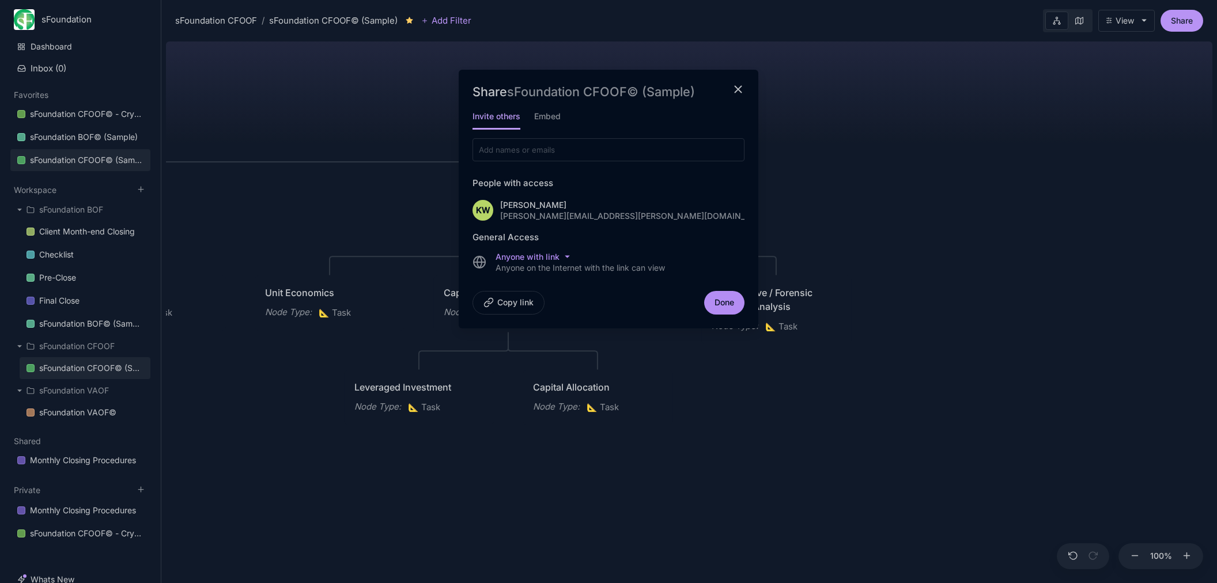
click at [526, 303] on button "Copy link" at bounding box center [509, 303] width 72 height 24
